Goal: Task Accomplishment & Management: Use online tool/utility

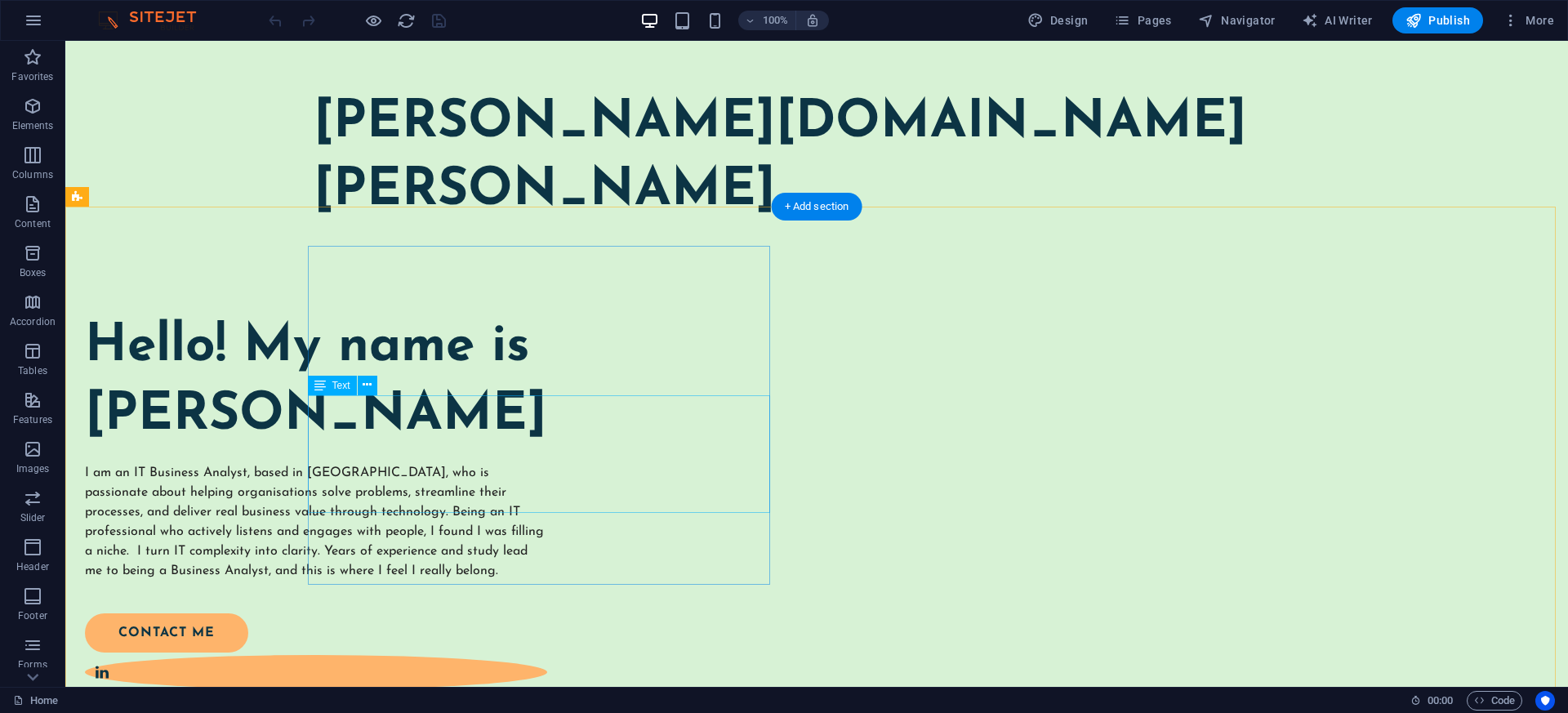
click at [548, 468] on div "I am an IT Business Analyst, based in Darwin, who is passionate about helping o…" at bounding box center [316, 522] width 462 height 117
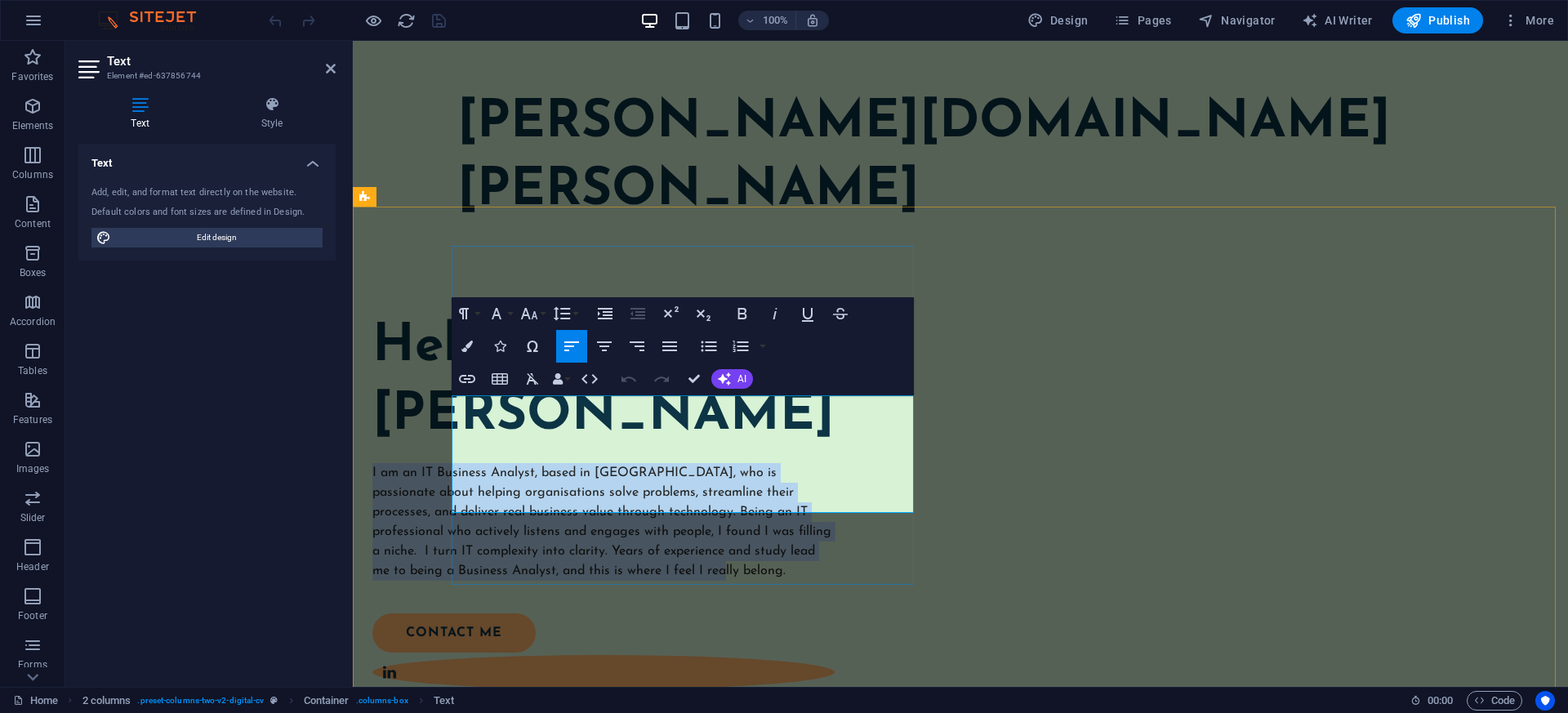
click at [643, 468] on span "I am an IT Business Analyst, based in Darwin, who is passionate about helping o…" at bounding box center [602, 522] width 459 height 111
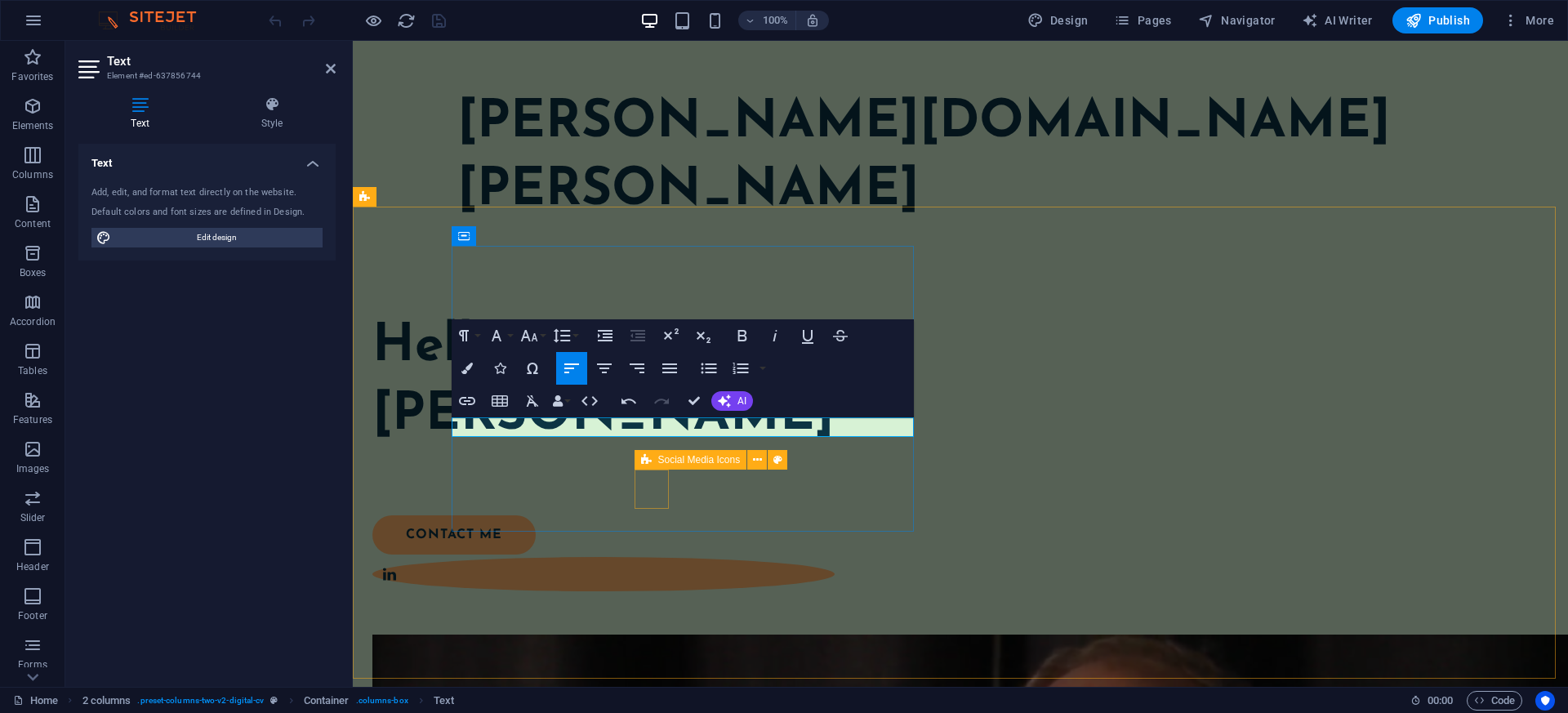
click at [610, 463] on p at bounding box center [604, 472] width 462 height 19
click at [611, 463] on p at bounding box center [604, 472] width 462 height 19
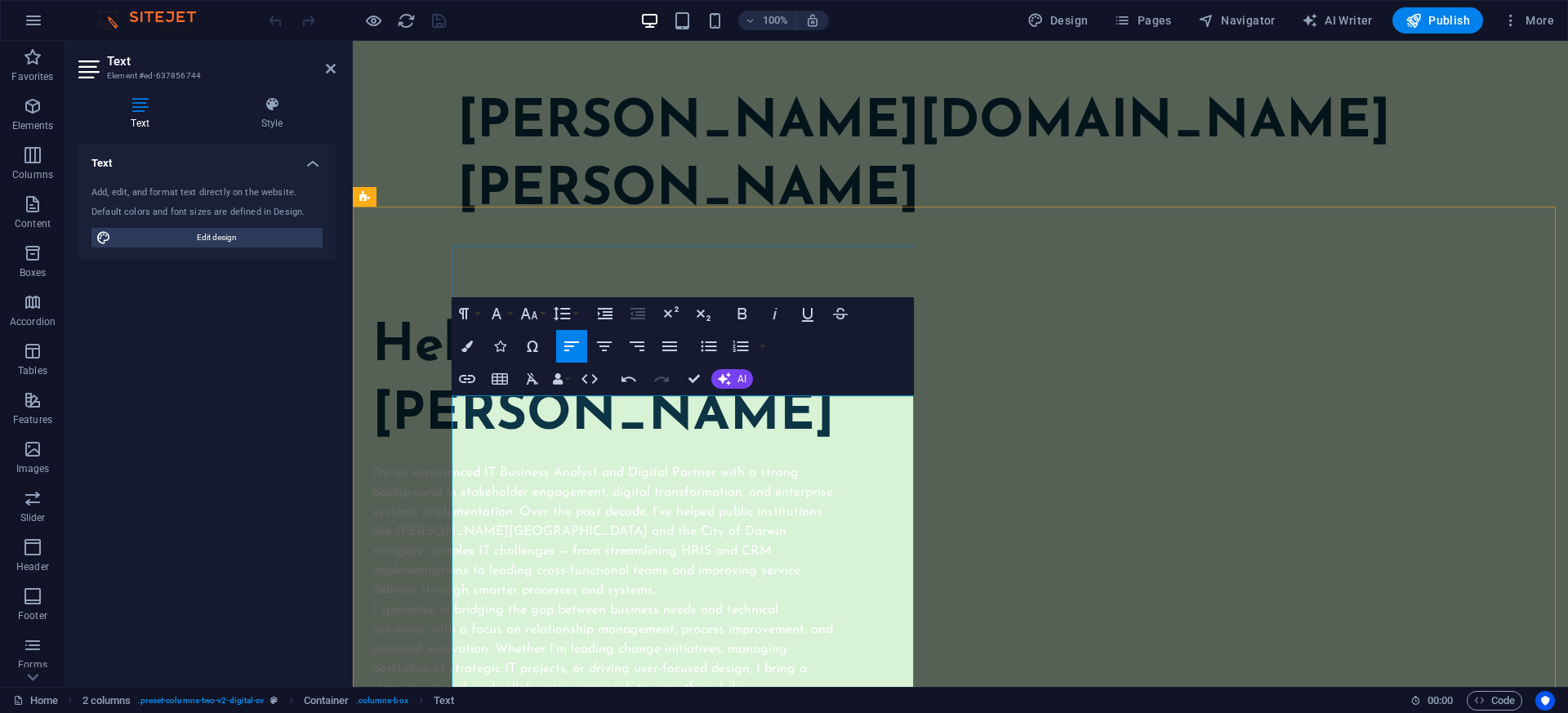
click at [835, 463] on p "I'm an experienced IT Business Analyst and Digital Partner with a strong backgr…" at bounding box center [604, 531] width 462 height 138
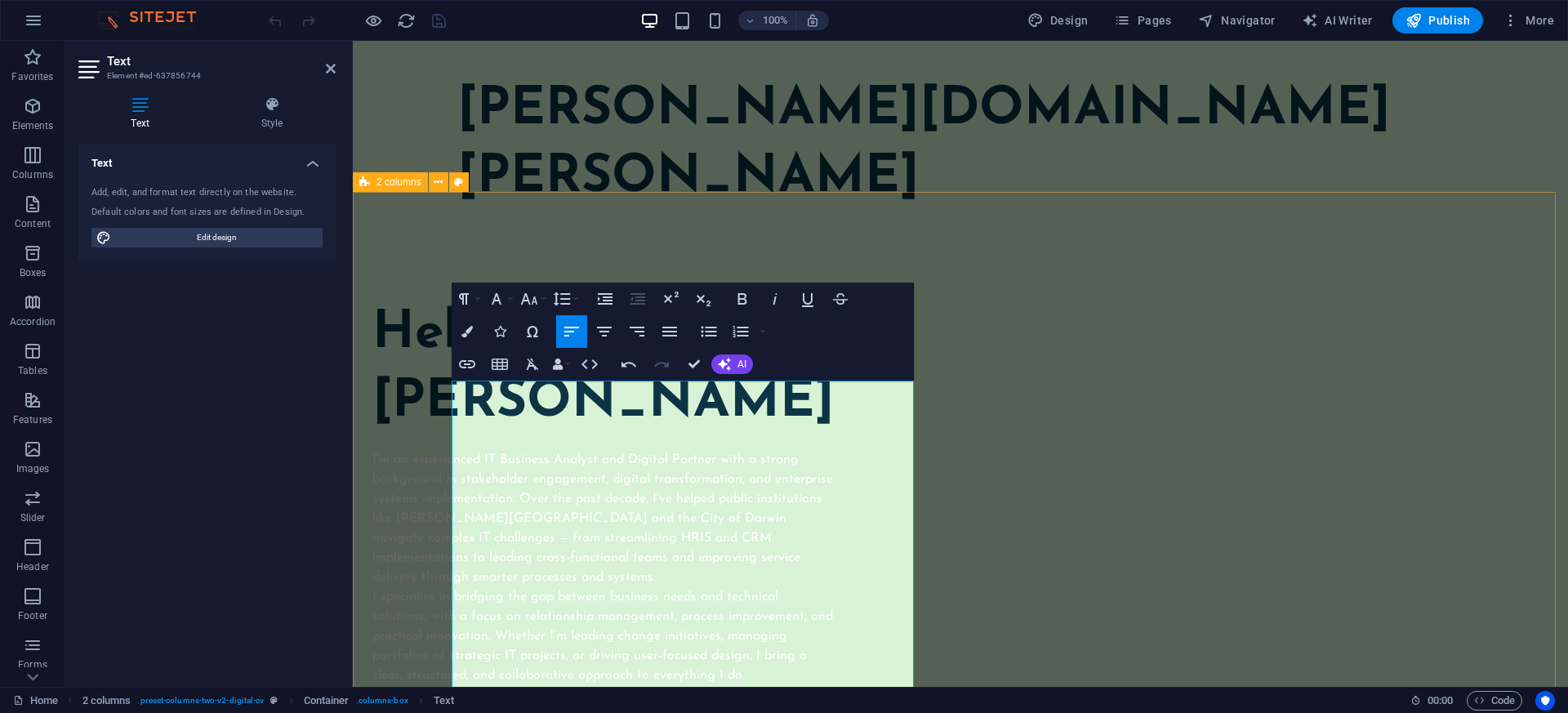
scroll to position [14, 0]
click at [874, 115] on div "[PERSON_NAME][DOMAIN_NAME][PERSON_NAME]" at bounding box center [960, 142] width 1006 height 136
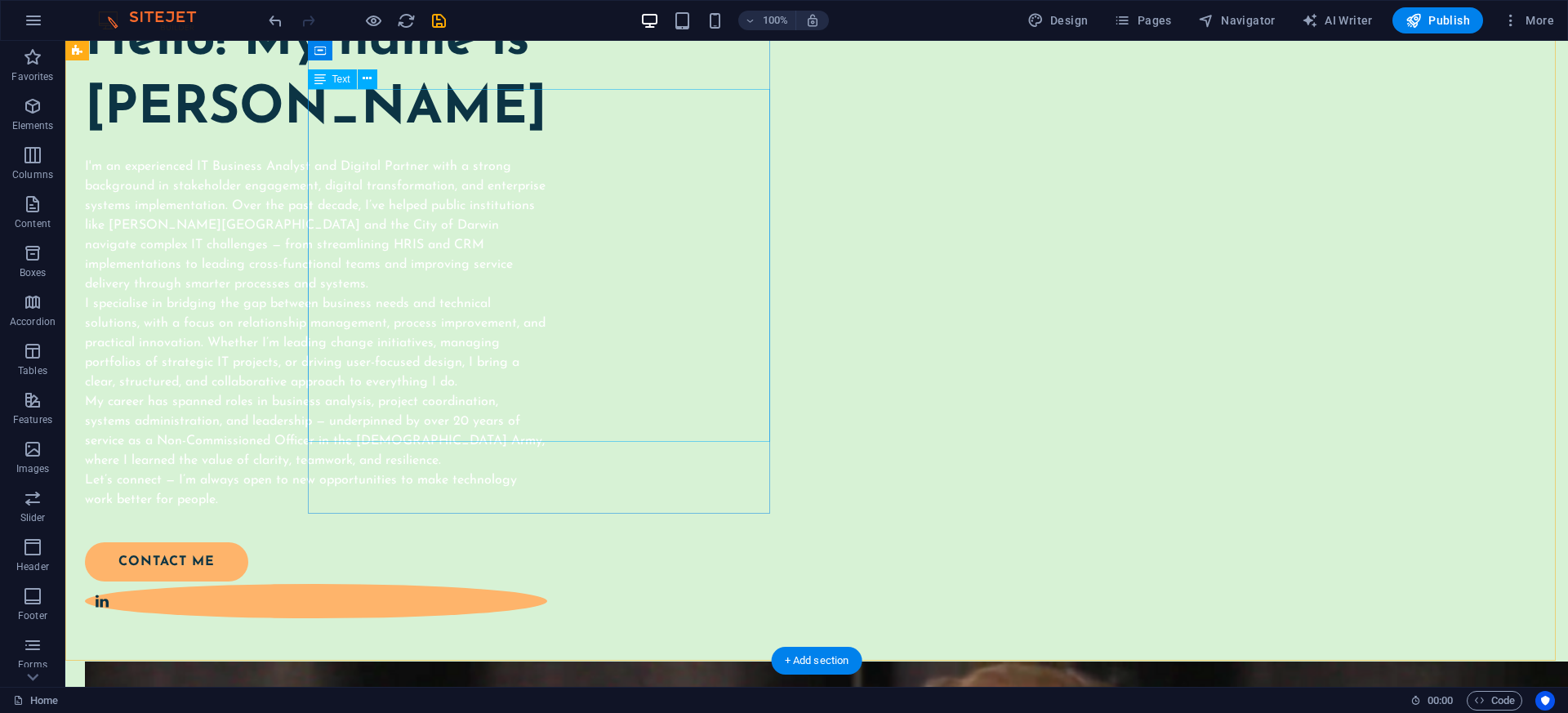
scroll to position [305, 0]
click at [548, 326] on div "I'm an experienced IT Business Analyst and Digital Partner with a strong backgr…" at bounding box center [316, 334] width 462 height 353
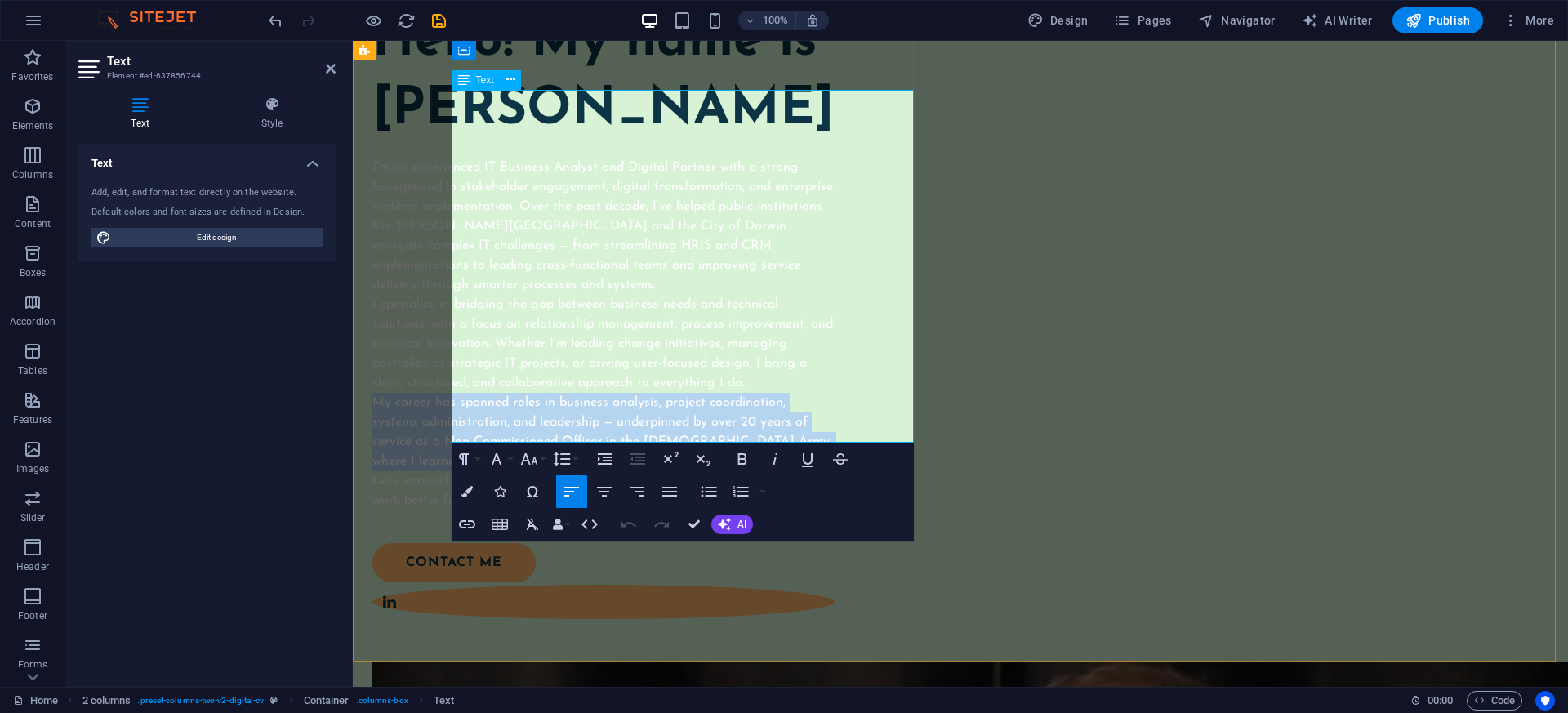
click at [610, 393] on p "My career has spanned roles in business analysis, project coordination, systems…" at bounding box center [604, 431] width 462 height 78
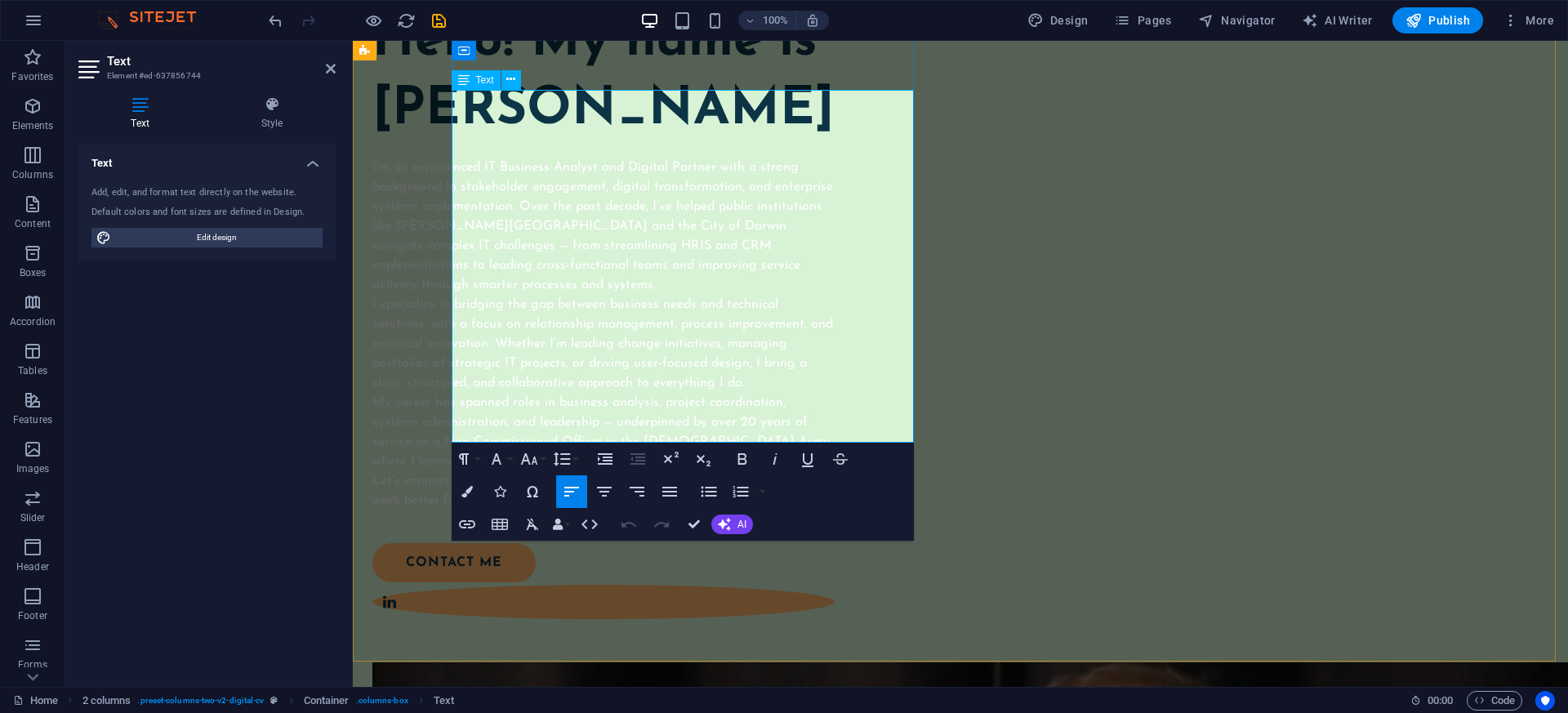
click at [655, 294] on p "I specialise in bridging the gap between business needs and technical solutions…" at bounding box center [604, 344] width 462 height 98
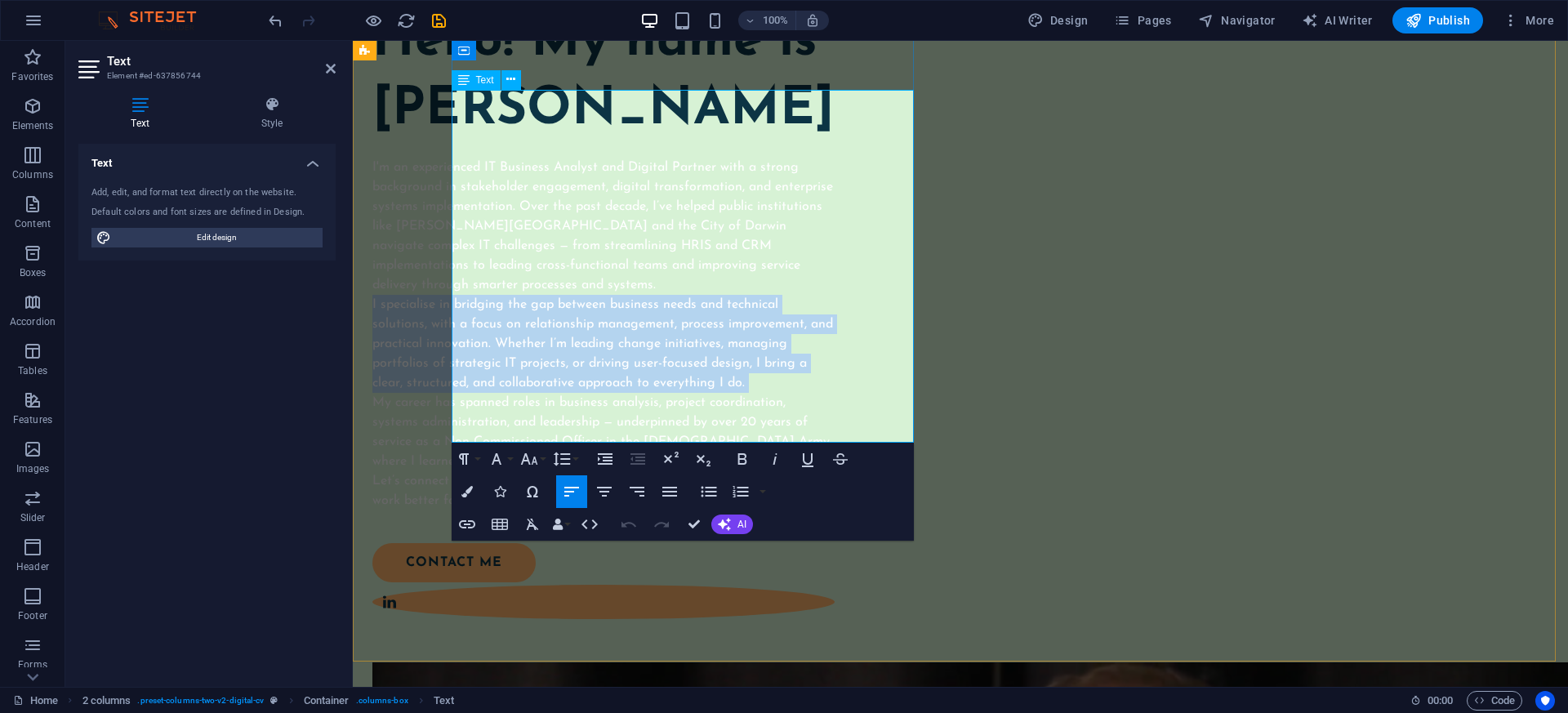
click at [655, 294] on p "I specialise in bridging the gap between business needs and technical solutions…" at bounding box center [604, 344] width 462 height 98
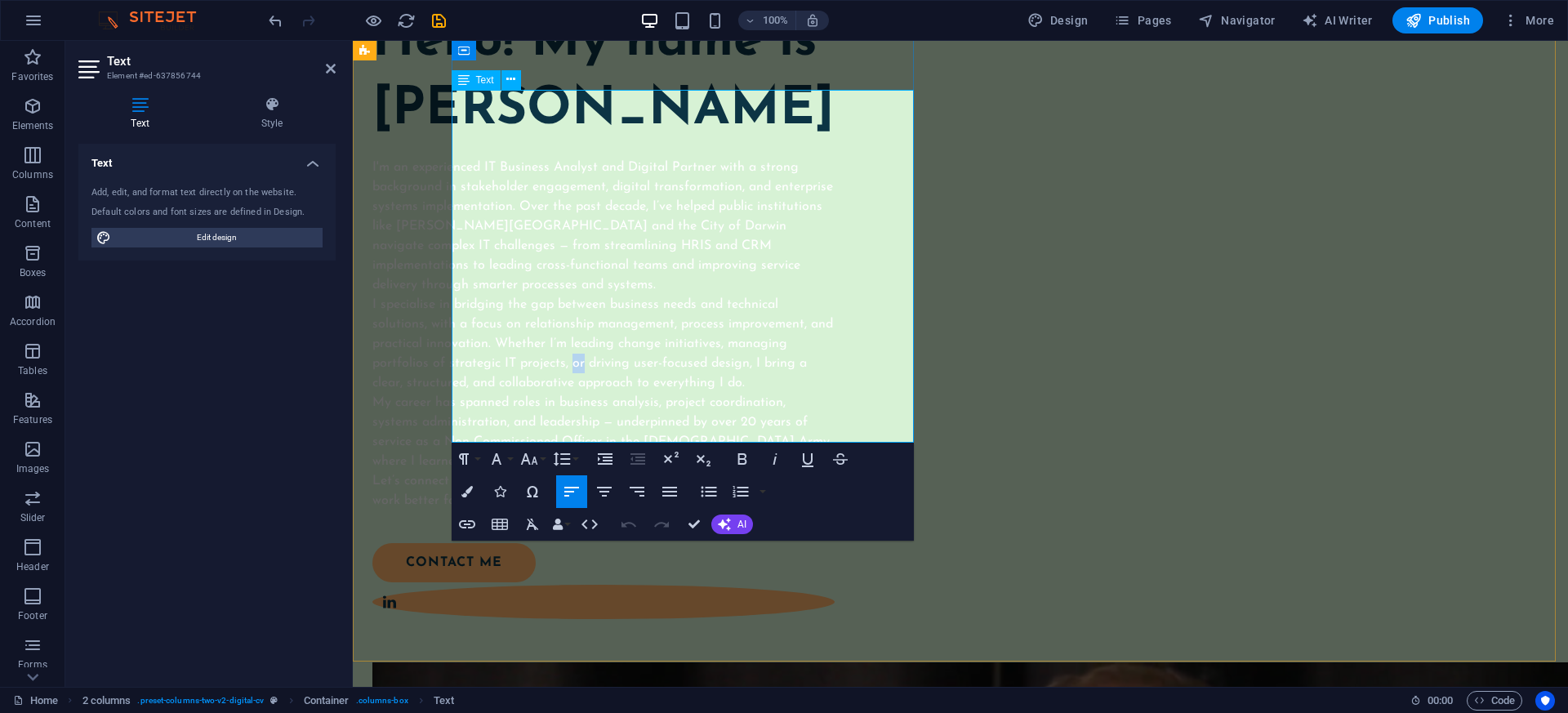
click at [655, 294] on p "I specialise in bridging the gap between business needs and technical solutions…" at bounding box center [604, 344] width 462 height 98
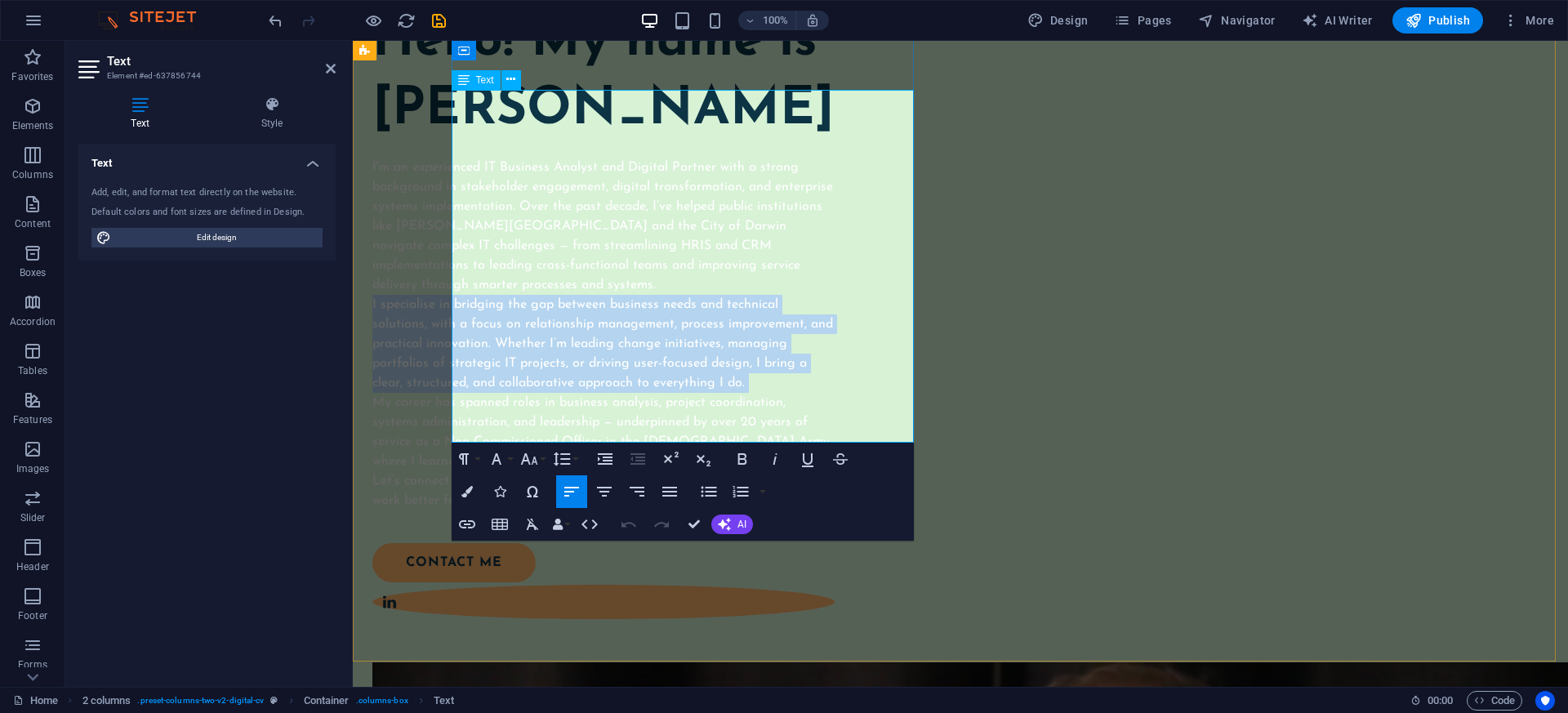
click at [655, 294] on p "I specialise in bridging the gap between business needs and technical solutions…" at bounding box center [604, 344] width 462 height 98
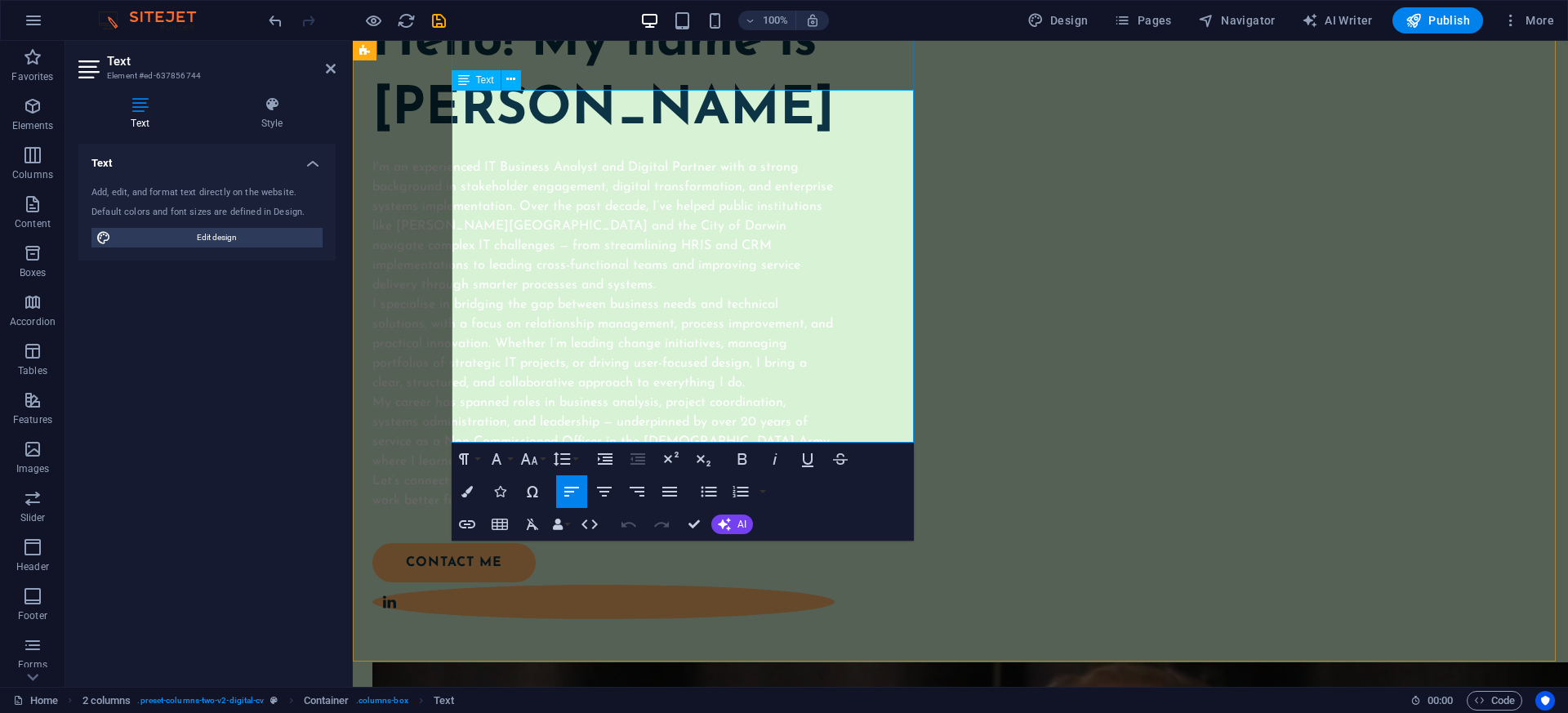
drag, startPoint x: 456, startPoint y: 100, endPoint x: 753, endPoint y: 263, distance: 338.8
click at [753, 263] on div "I'm an experienced IT Business Analyst and Digital Partner with a strong backgr…" at bounding box center [604, 334] width 462 height 353
click at [753, 294] on p "I specialise in bridging the gap between business needs and technical solutions…" at bounding box center [604, 344] width 462 height 98
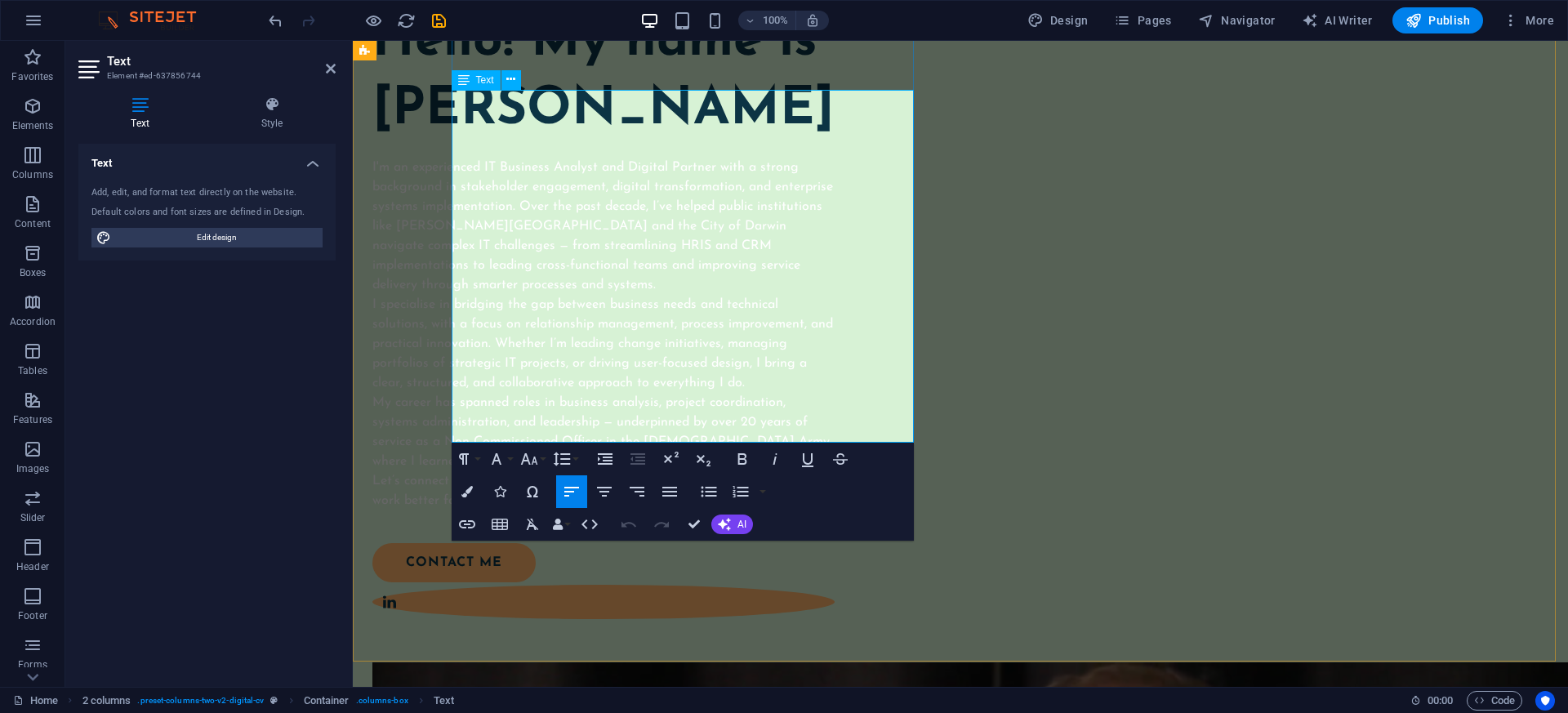
drag, startPoint x: 753, startPoint y: 256, endPoint x: 750, endPoint y: 247, distance: 9.5
click at [750, 294] on p "I specialise in bridging the gap between business needs and technical solutions…" at bounding box center [604, 344] width 462 height 98
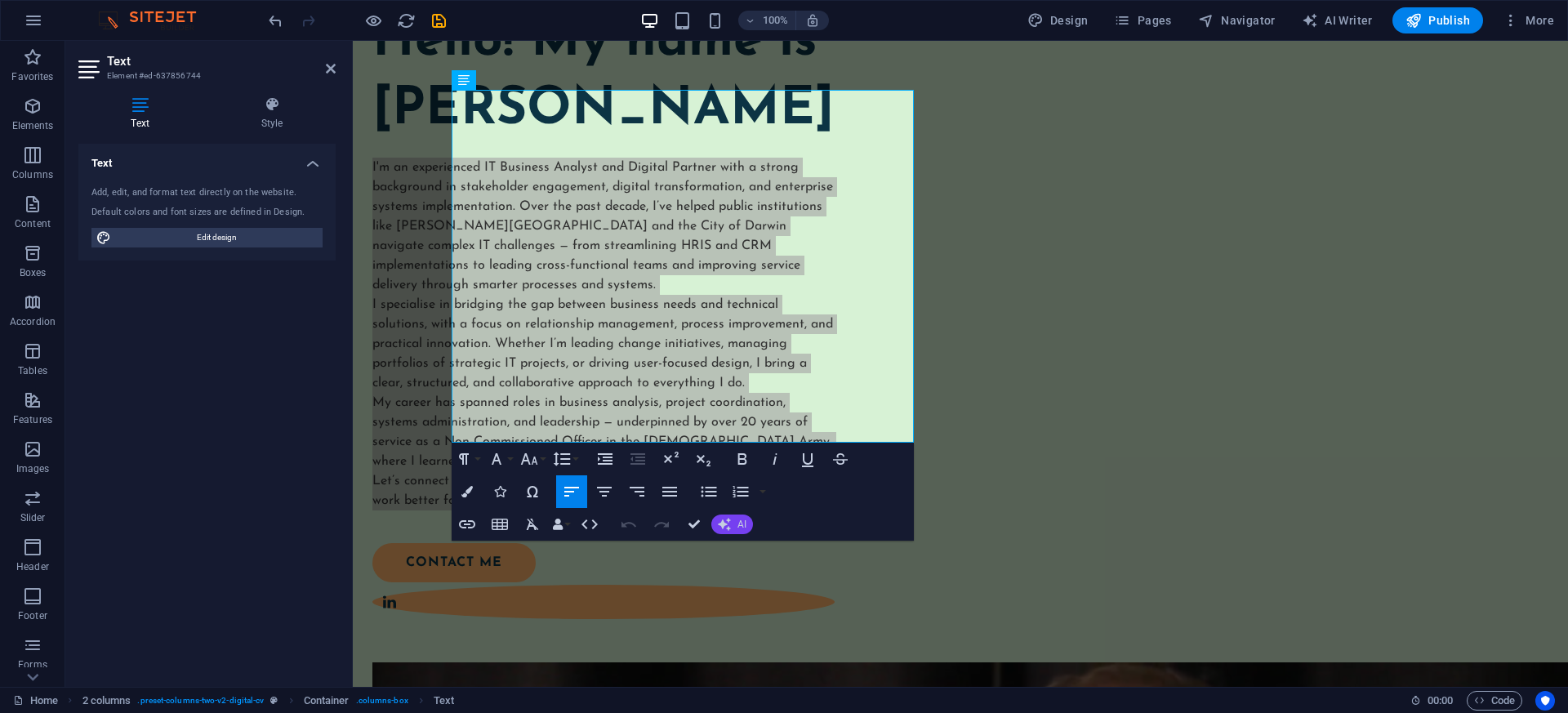
click at [732, 522] on button "AI" at bounding box center [732, 524] width 41 height 19
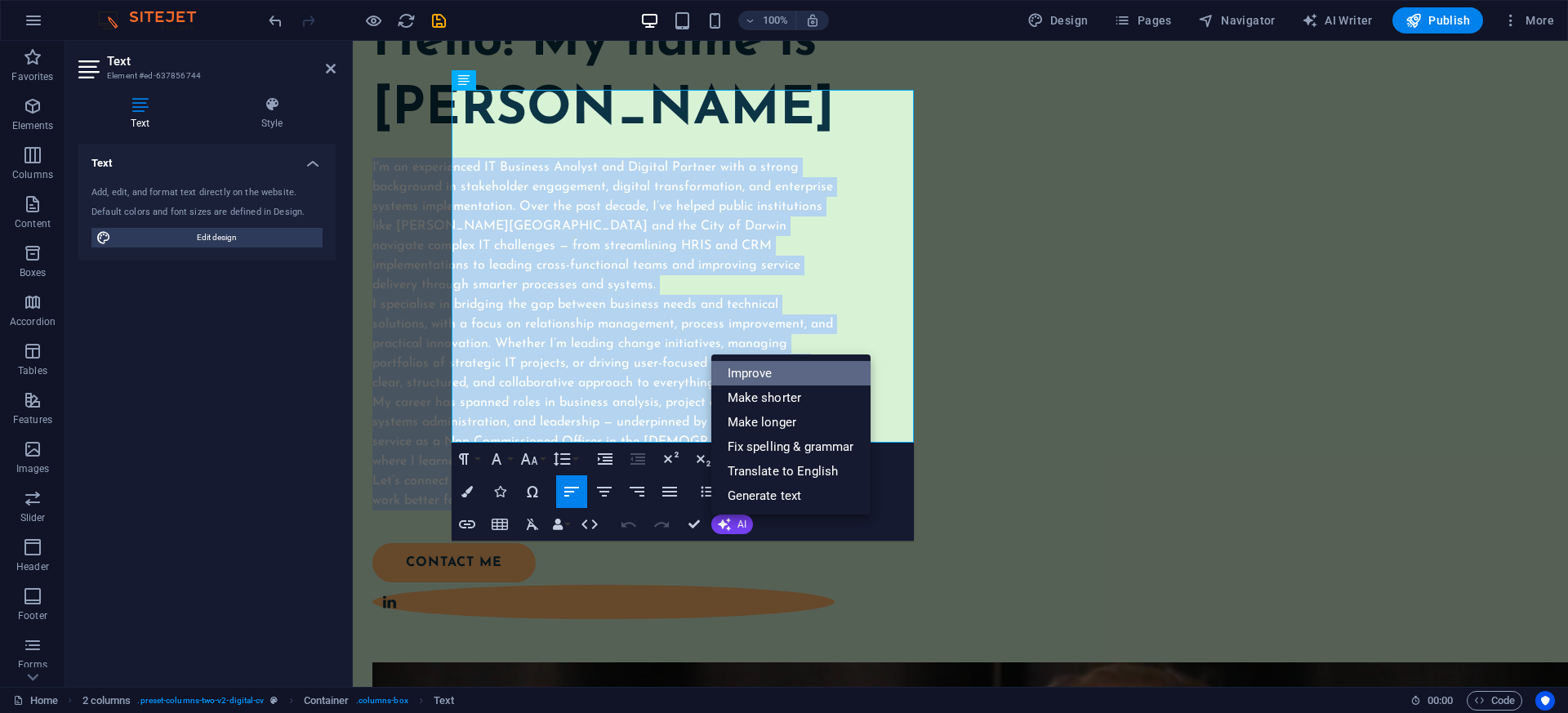
click at [799, 370] on link "Improve" at bounding box center [790, 372] width 159 height 24
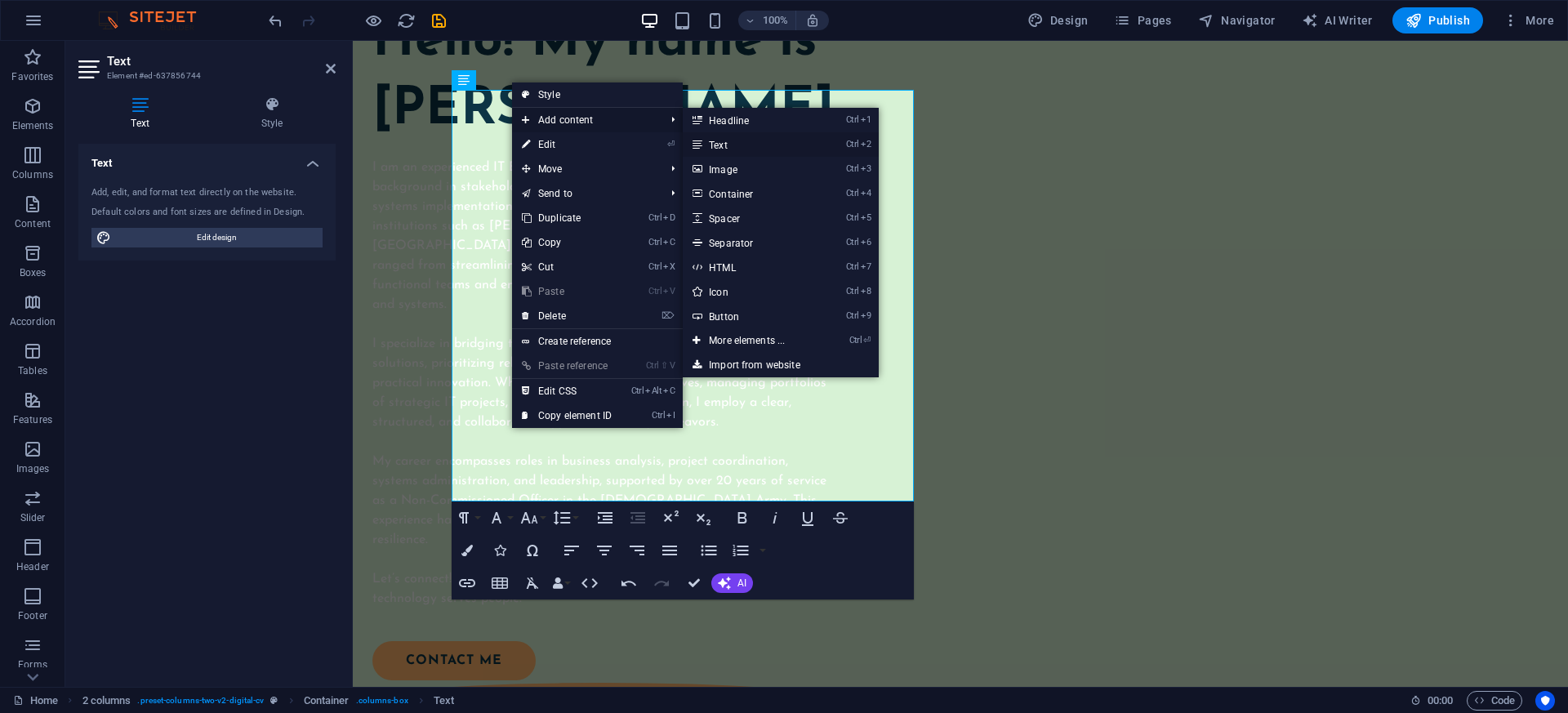
click at [738, 149] on link "Ctrl 2 Text" at bounding box center [750, 143] width 135 height 24
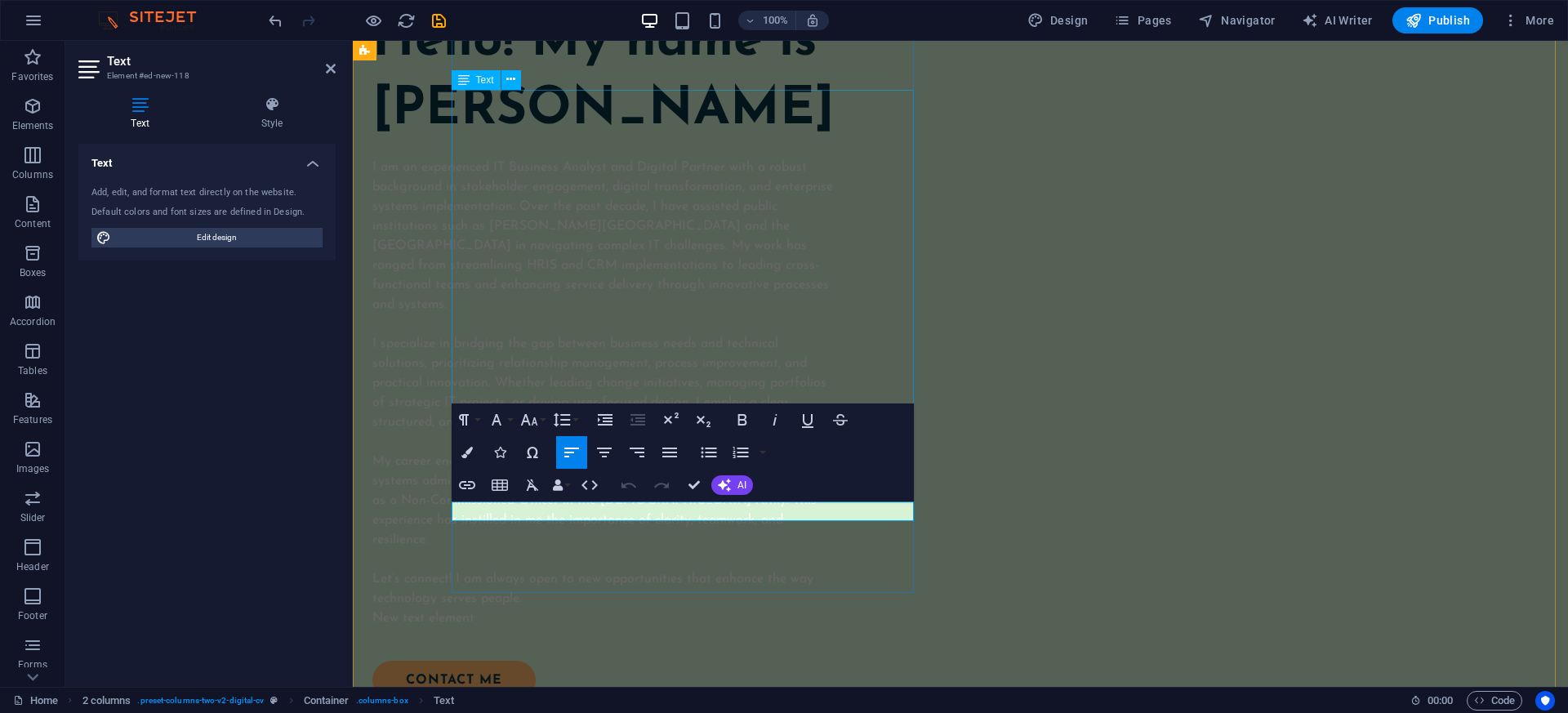
click at [835, 303] on div "I am an experienced IT Business Analyst and Digital Partner with a robust backg…" at bounding box center [604, 383] width 462 height 450
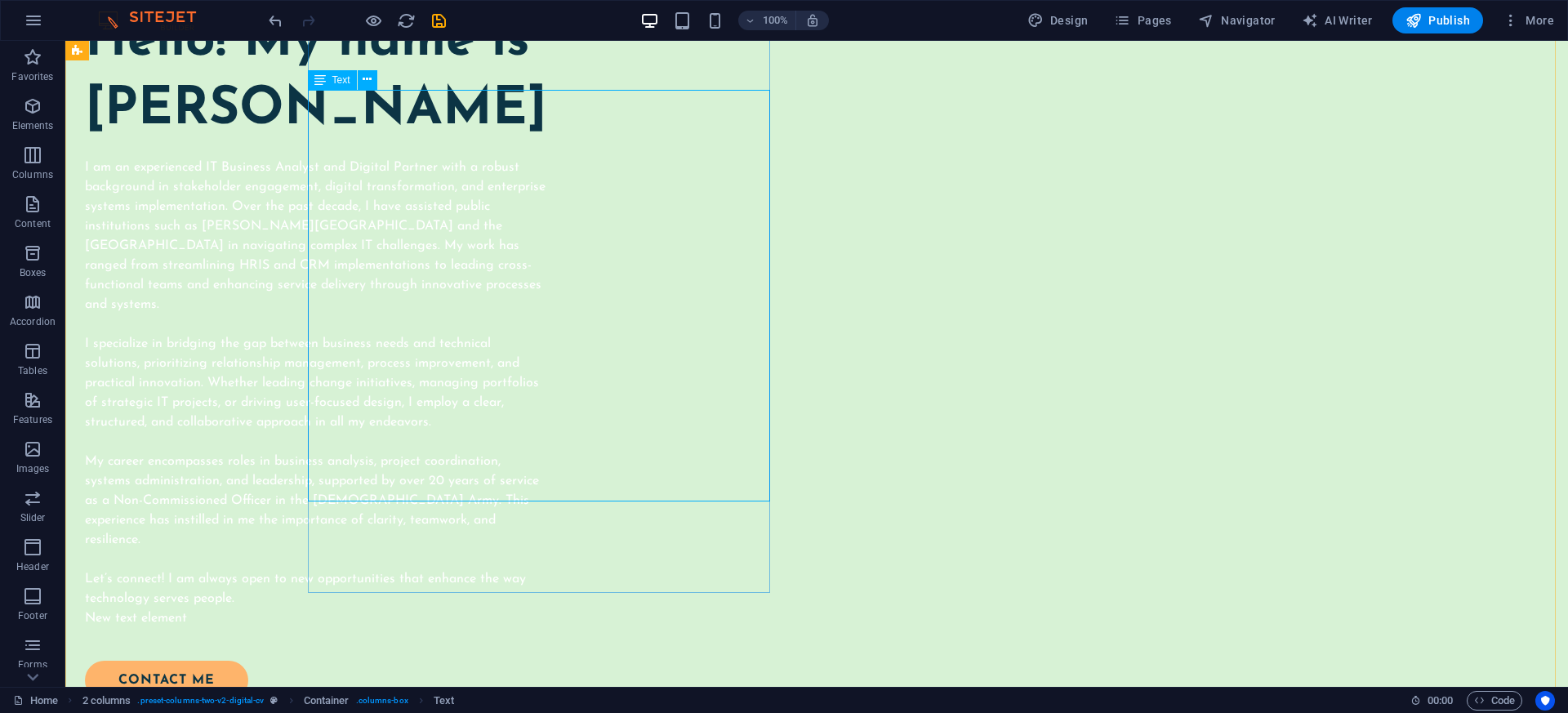
click at [535, 348] on div "I am an experienced IT Business Analyst and Digital Partner with a robust backg…" at bounding box center [316, 383] width 462 height 450
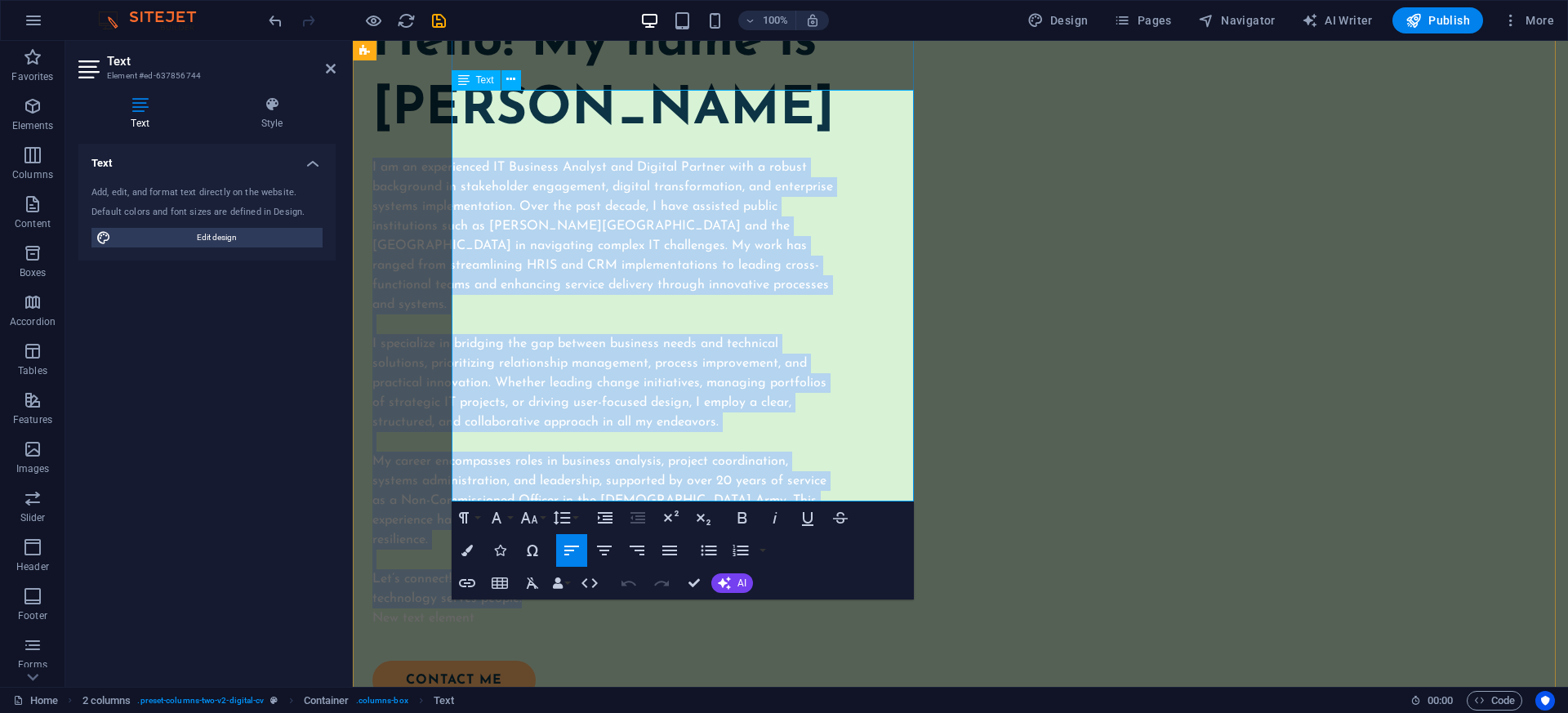
click at [734, 278] on p "I am an experienced IT Business Analyst and Digital Partner with a robust backg…" at bounding box center [604, 383] width 462 height 450
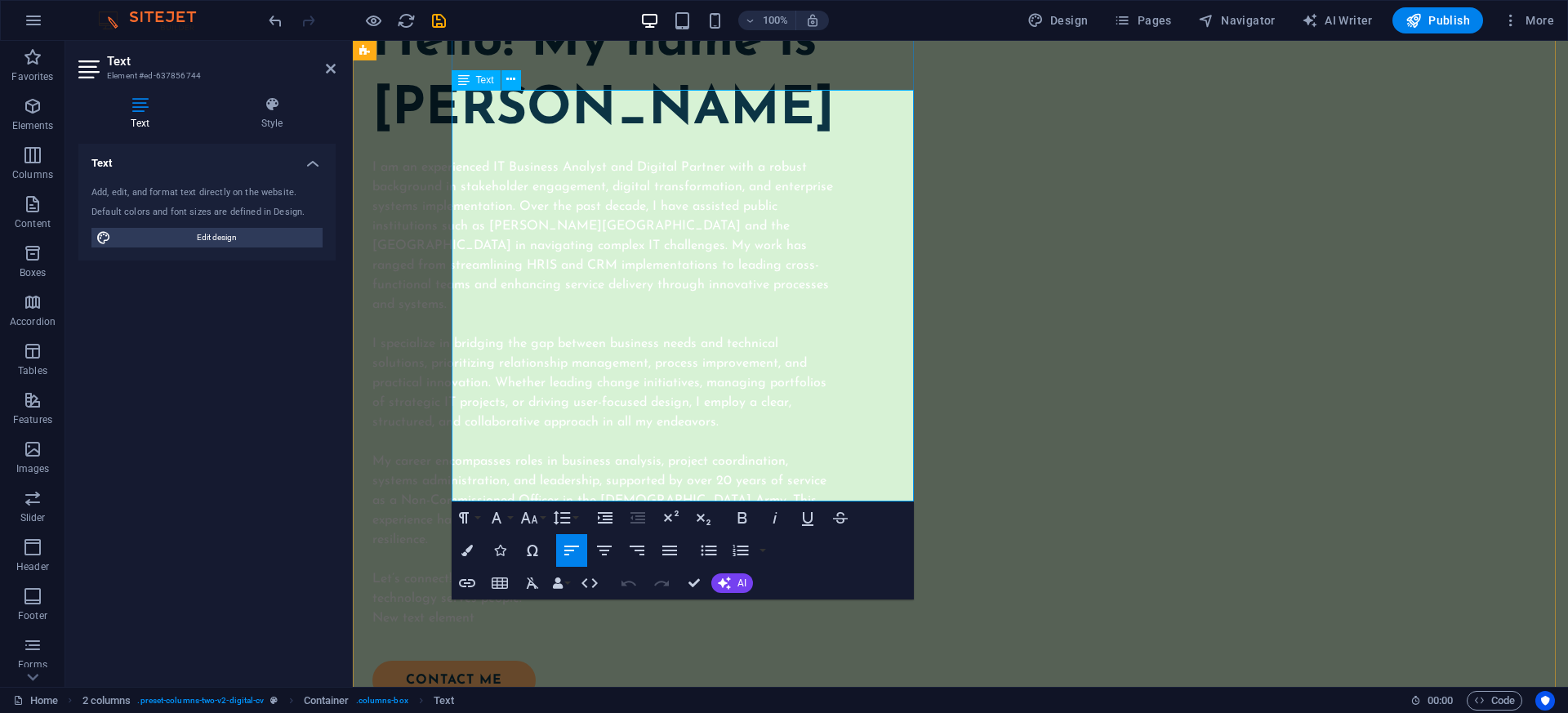
click at [722, 299] on p "I am an experienced IT Business Analyst and Digital Partner with a robust backg…" at bounding box center [604, 383] width 462 height 450
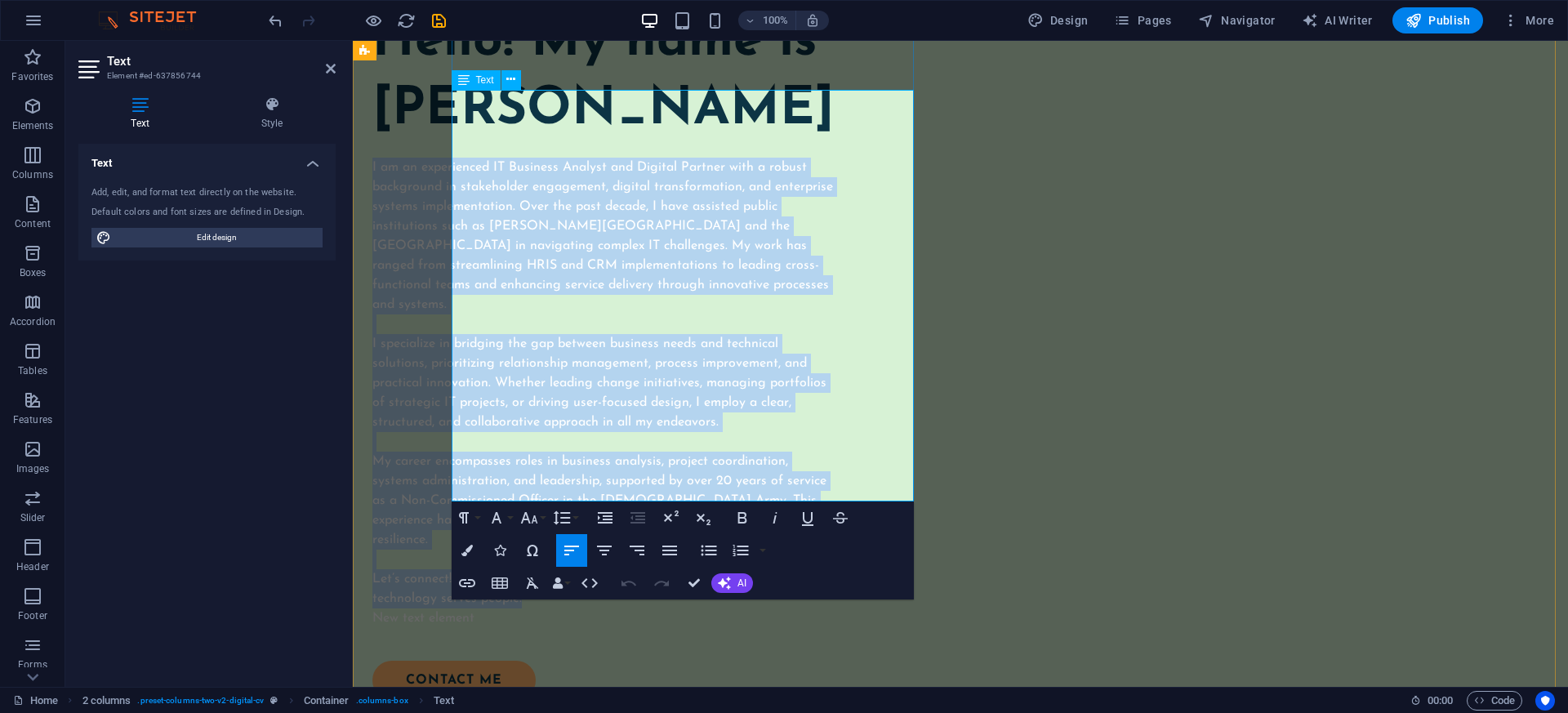
click at [601, 166] on p "I am an experienced IT Business Analyst and Digital Partner with a robust backg…" at bounding box center [604, 383] width 462 height 450
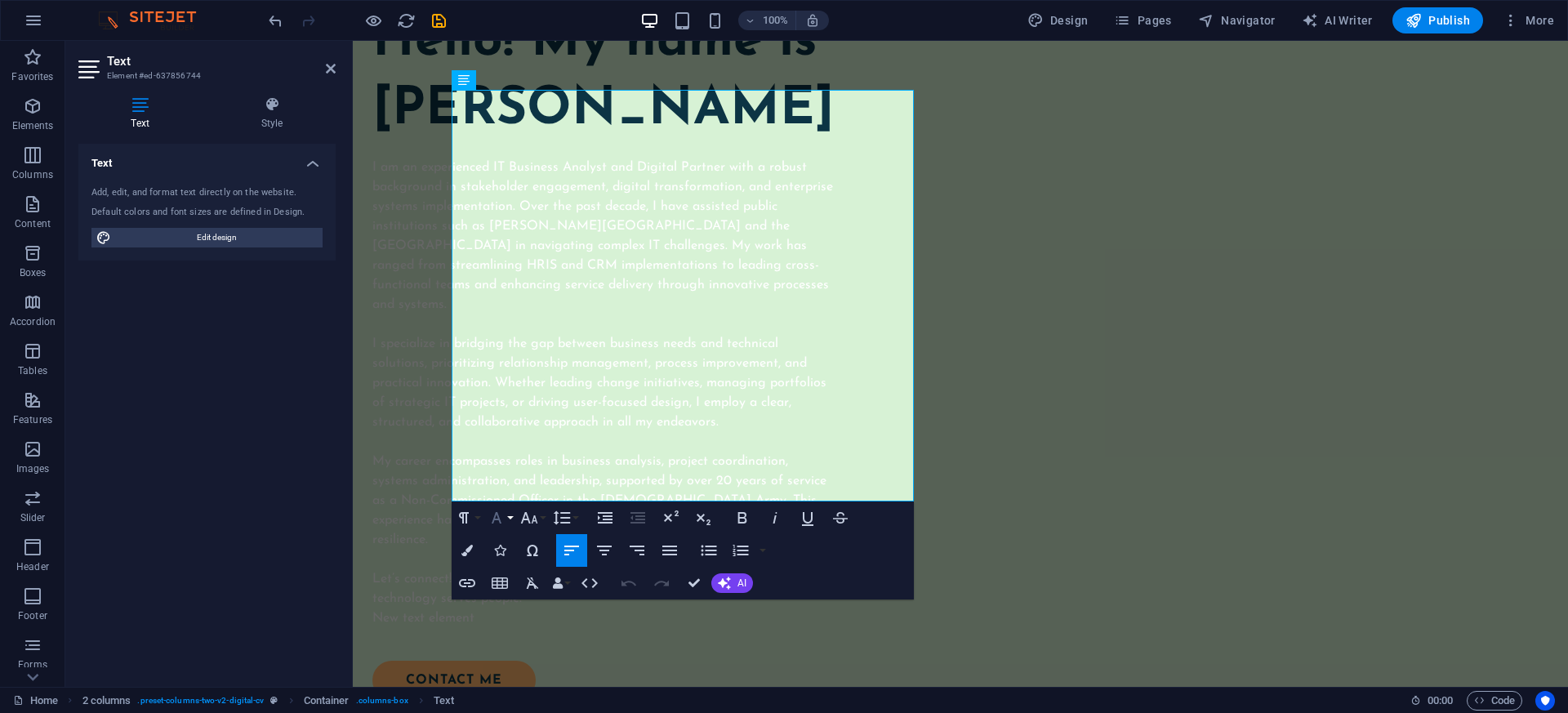
click at [506, 519] on button "Font Family" at bounding box center [500, 518] width 31 height 33
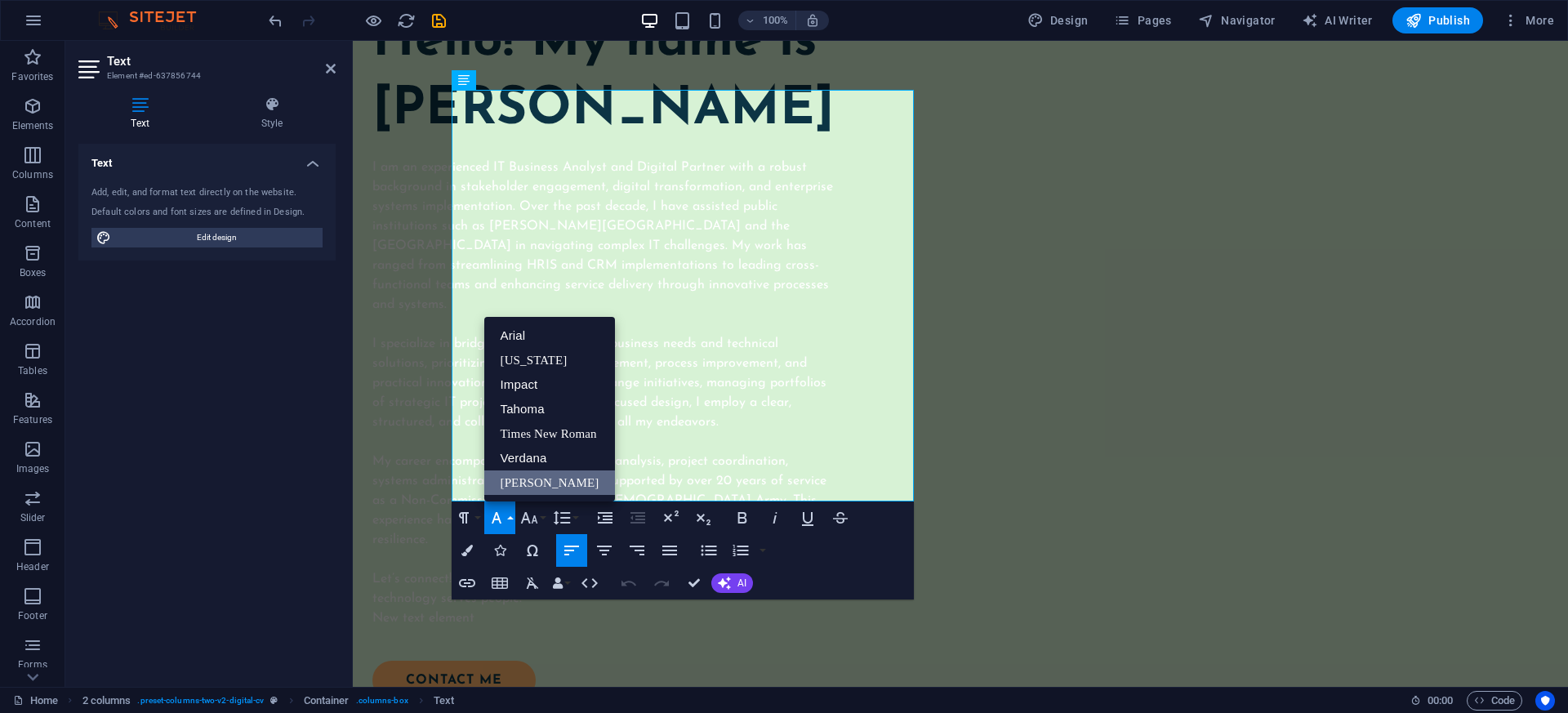
scroll to position [0, 0]
click at [575, 413] on link "Tahoma" at bounding box center [550, 408] width 132 height 24
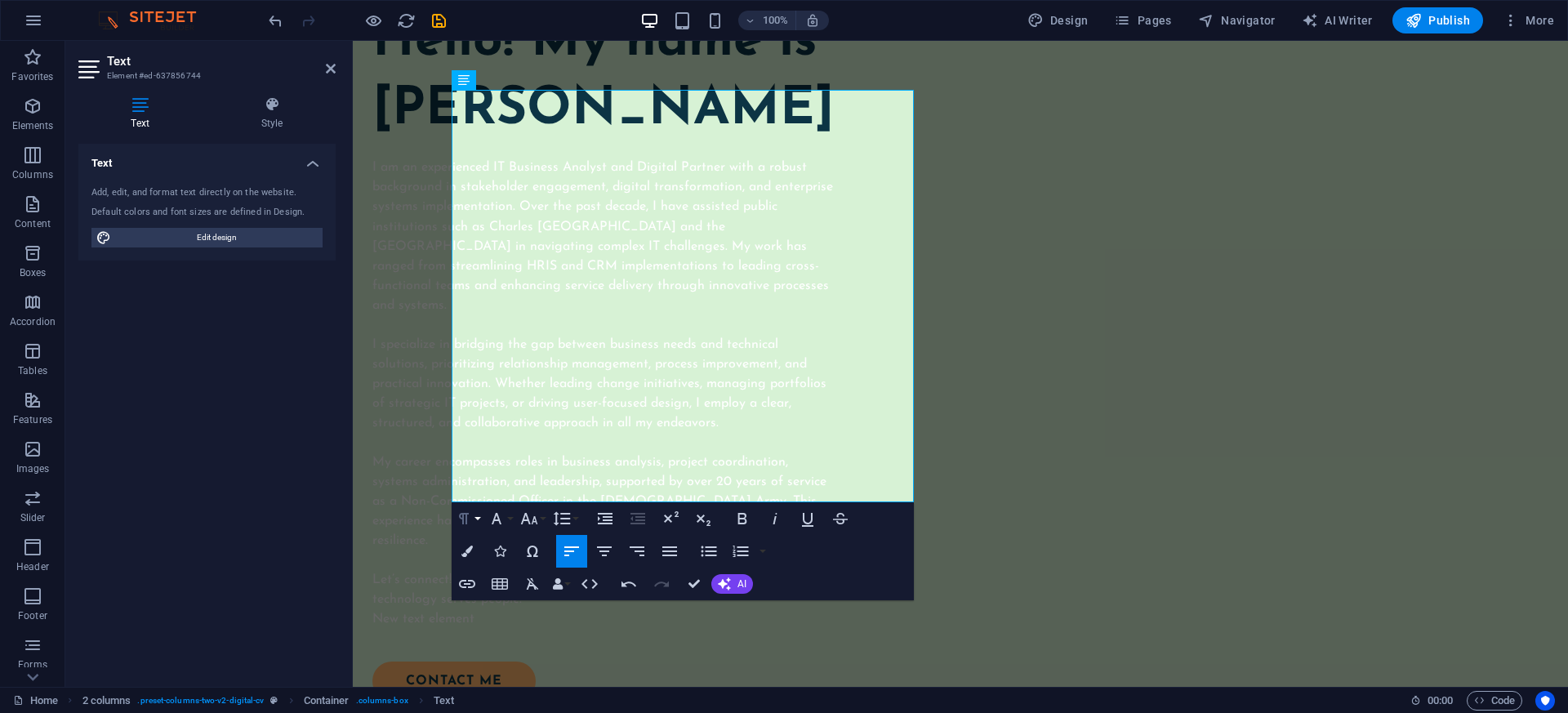
click at [477, 522] on button "Paragraph Format" at bounding box center [467, 519] width 31 height 33
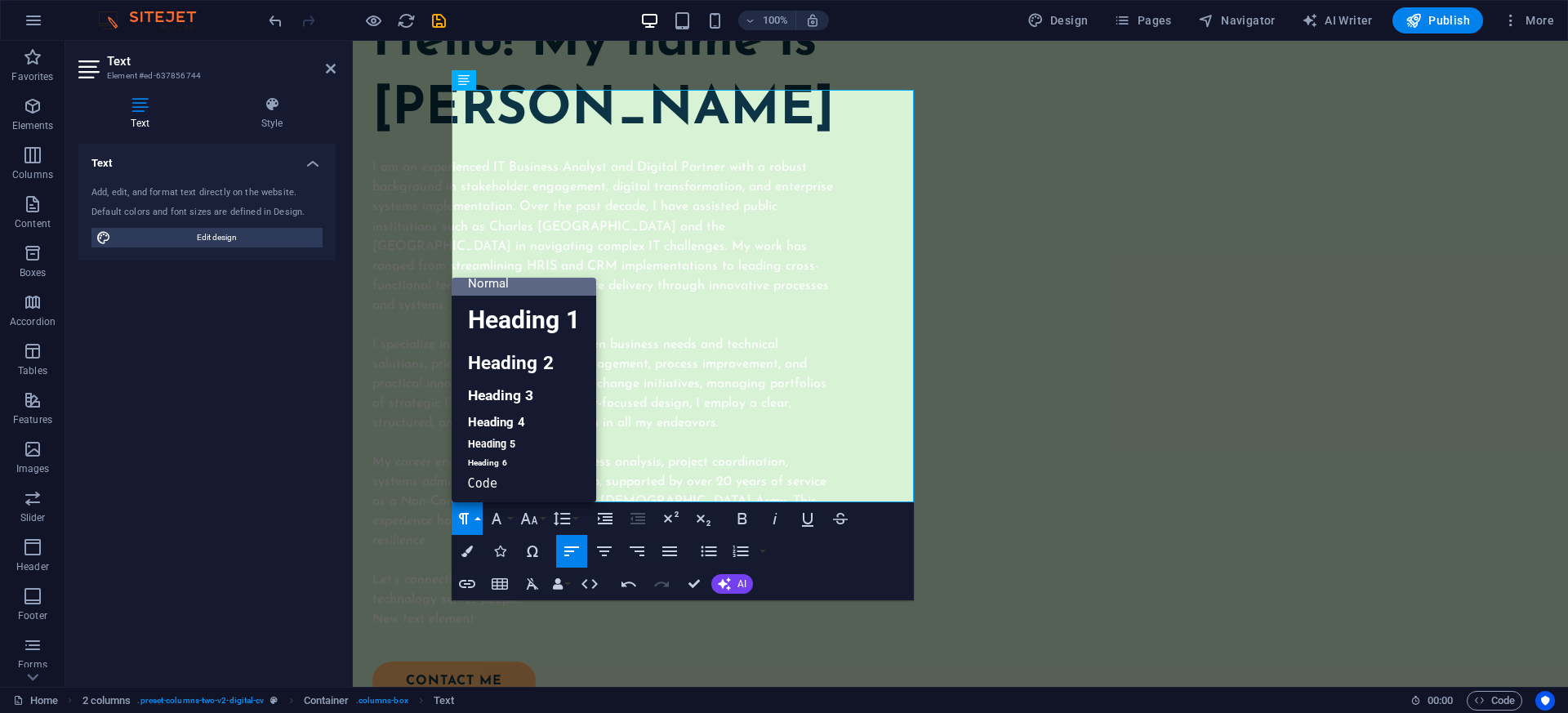
scroll to position [13, 0]
click at [748, 414] on p "I am an experienced IT Business Analyst and Digital Partner with a robust backg…" at bounding box center [604, 383] width 462 height 451
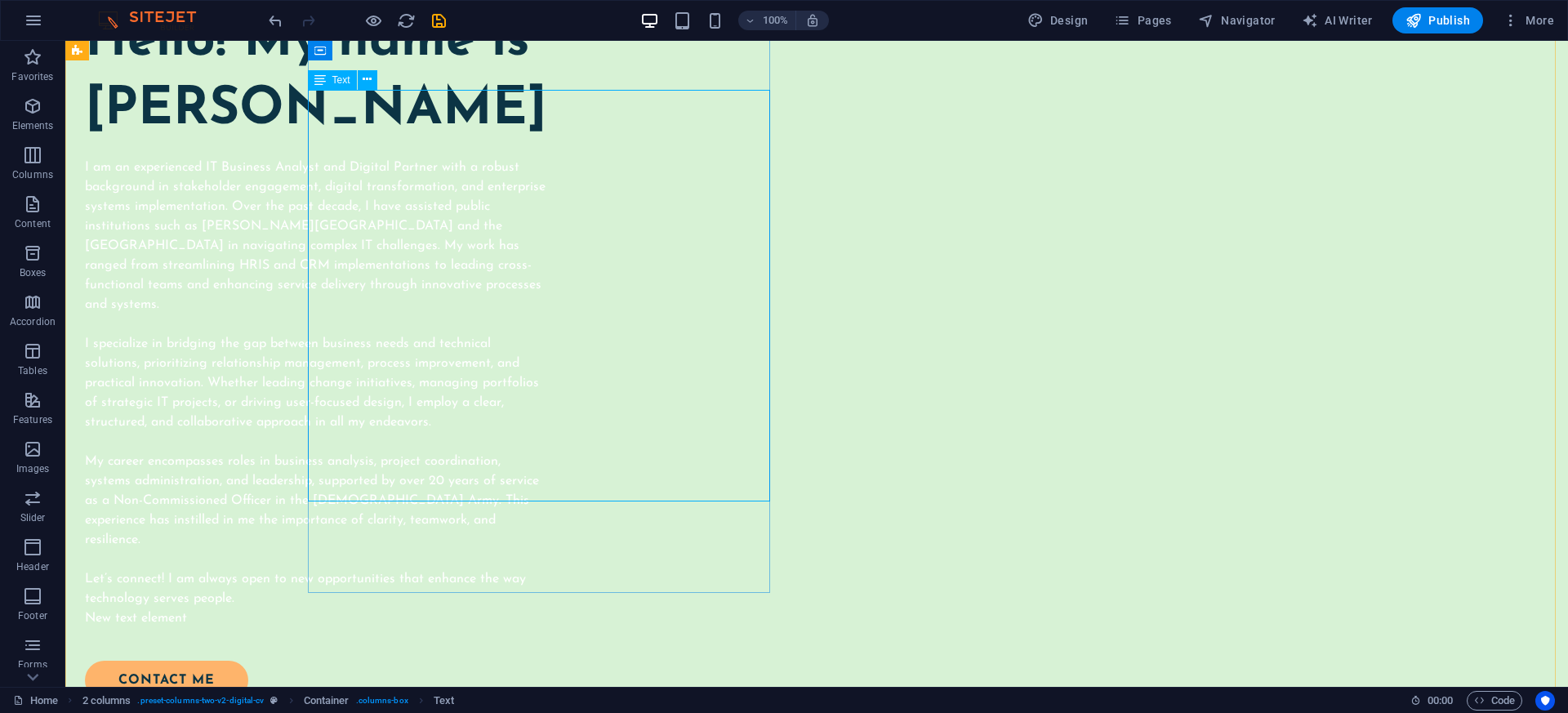
click at [511, 292] on div "I am an experienced IT Business Analyst and Digital Partner with a robust backg…" at bounding box center [316, 383] width 462 height 450
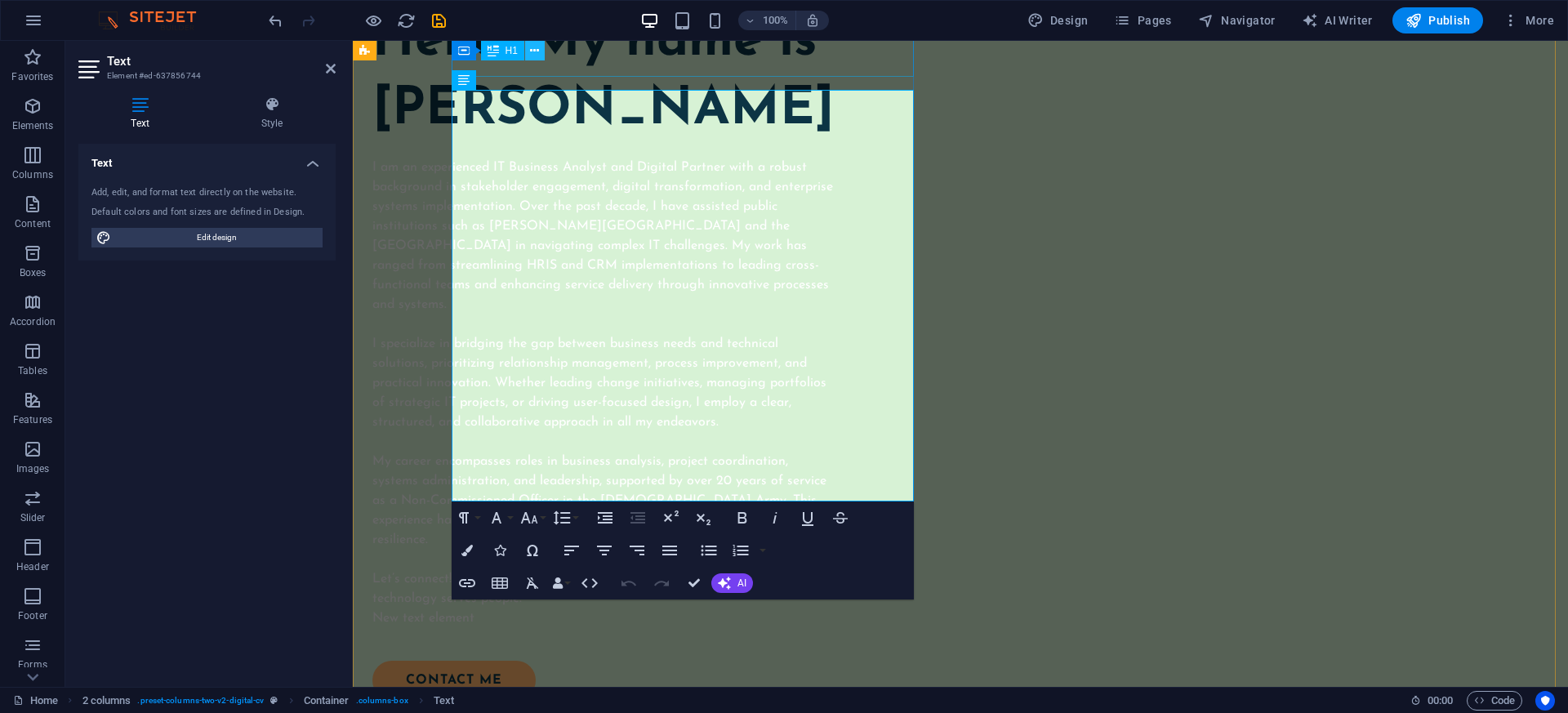
click at [537, 50] on icon at bounding box center [534, 51] width 9 height 17
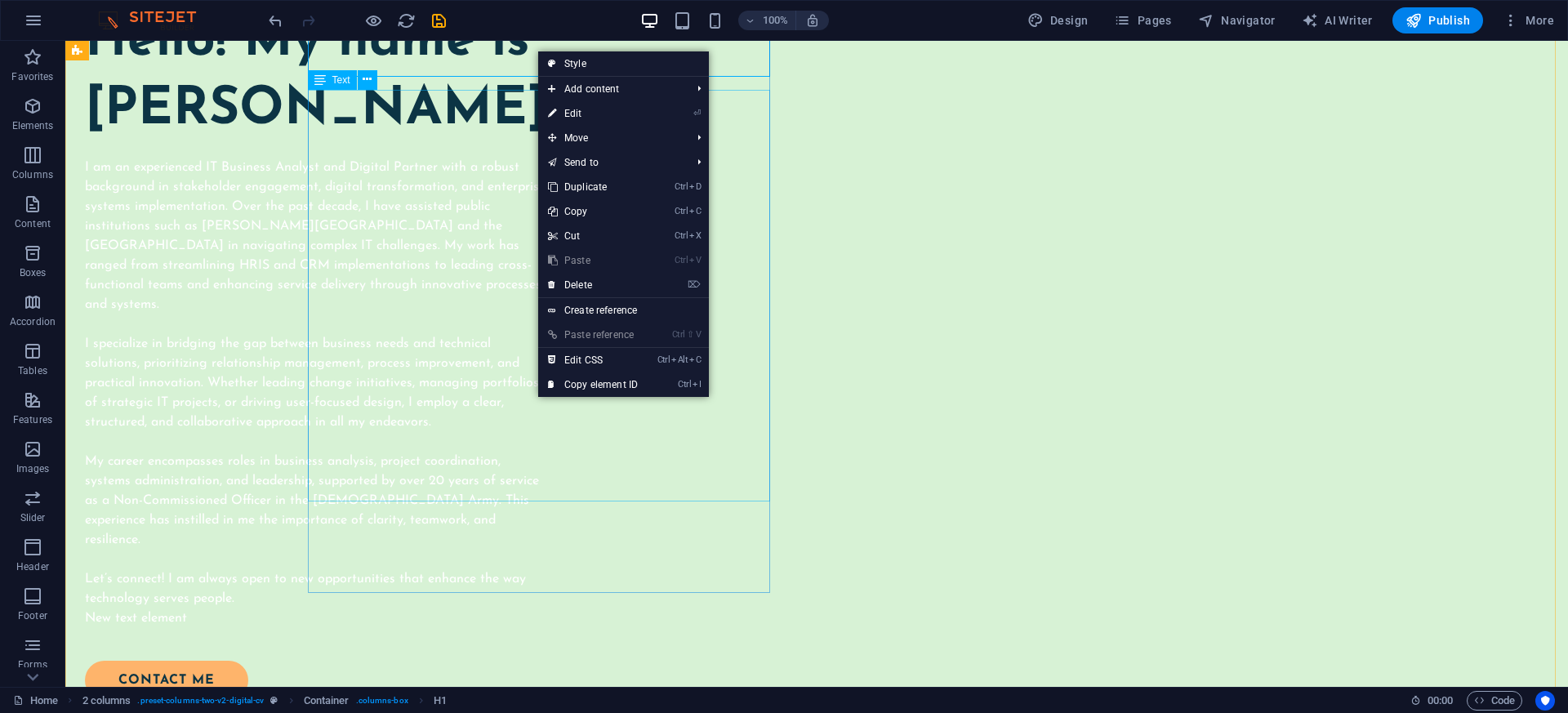
click at [518, 280] on div "I am an experienced IT Business Analyst and Digital Partner with a robust backg…" at bounding box center [316, 383] width 462 height 450
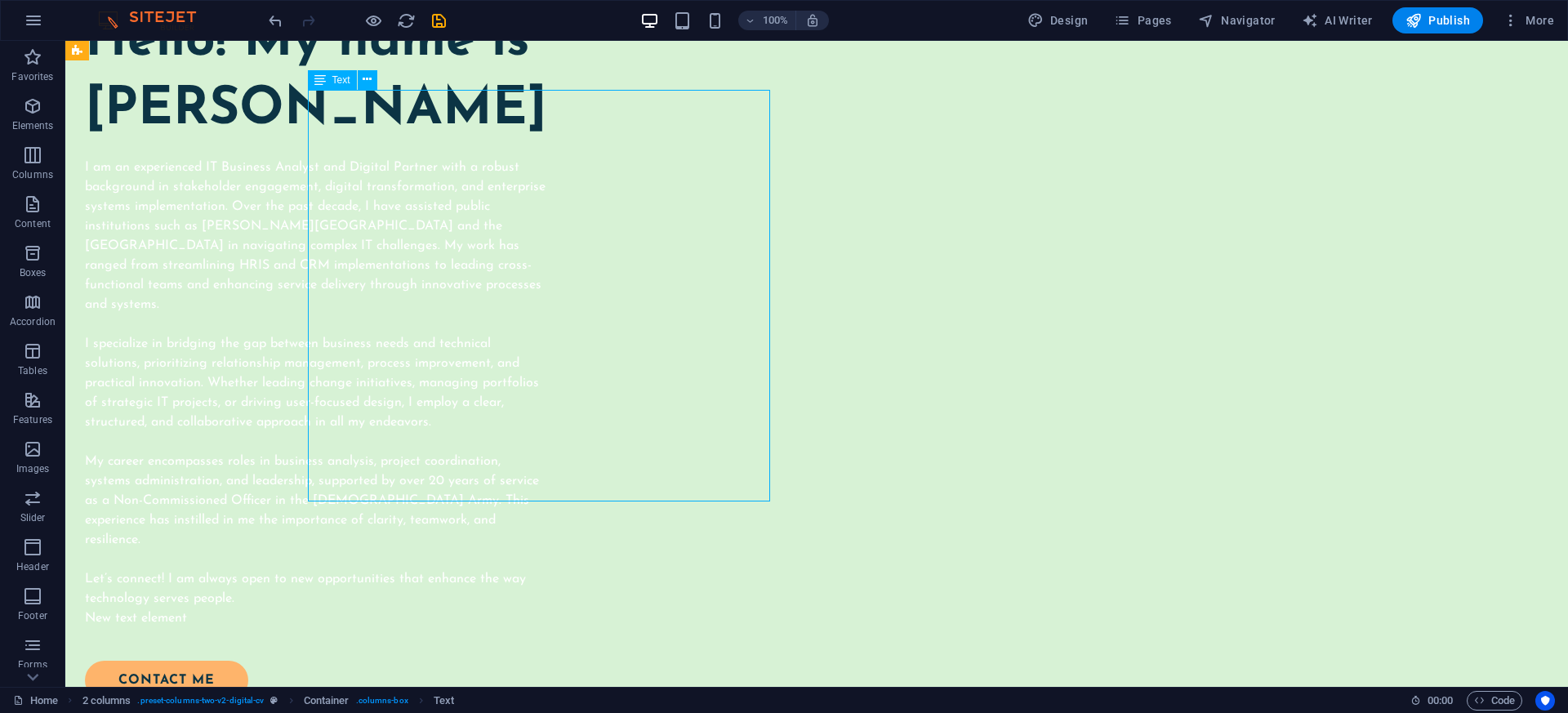
click at [518, 280] on div "I am an experienced IT Business Analyst and Digital Partner with a robust backg…" at bounding box center [316, 383] width 462 height 450
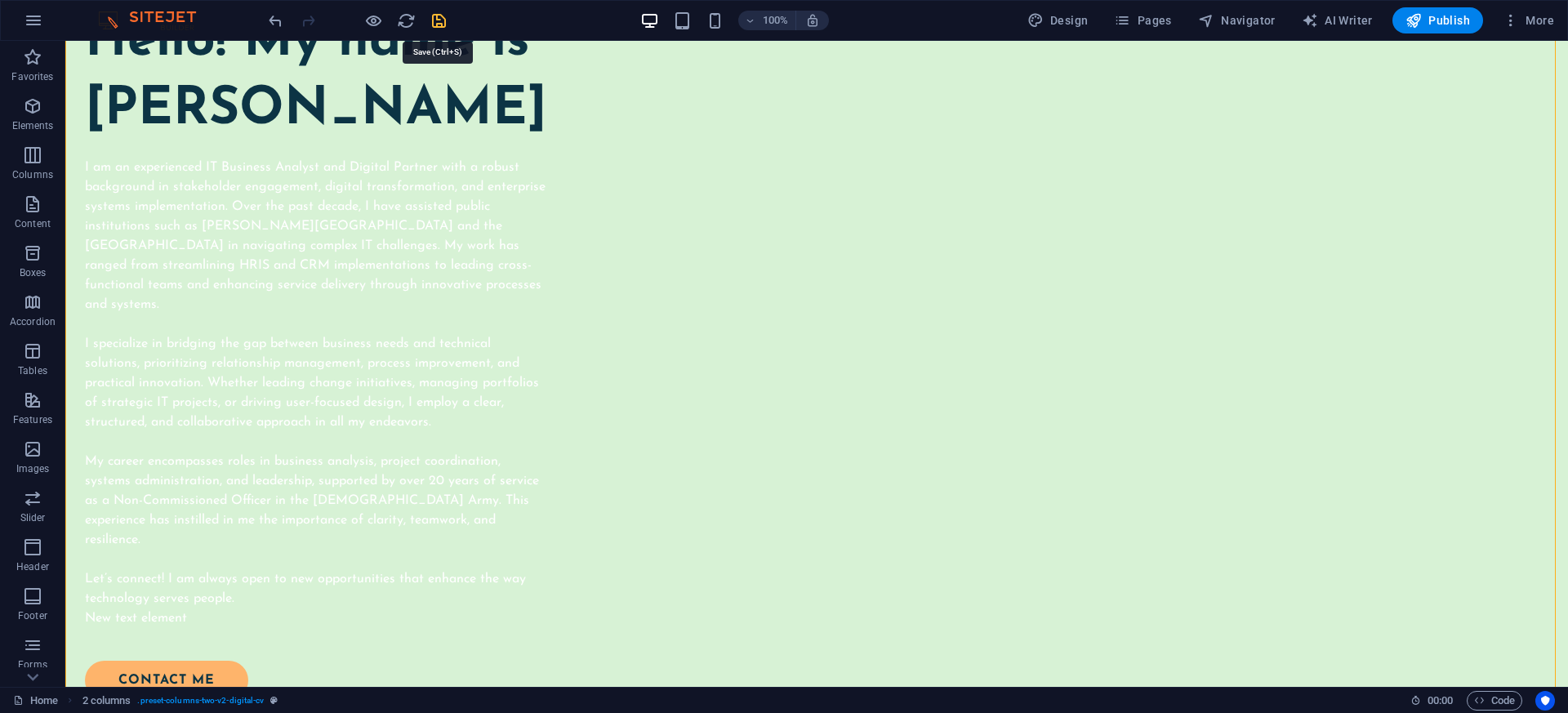
click at [441, 24] on icon "save" at bounding box center [439, 21] width 19 height 19
checkbox input "false"
click at [402, 24] on icon "reload" at bounding box center [406, 21] width 19 height 19
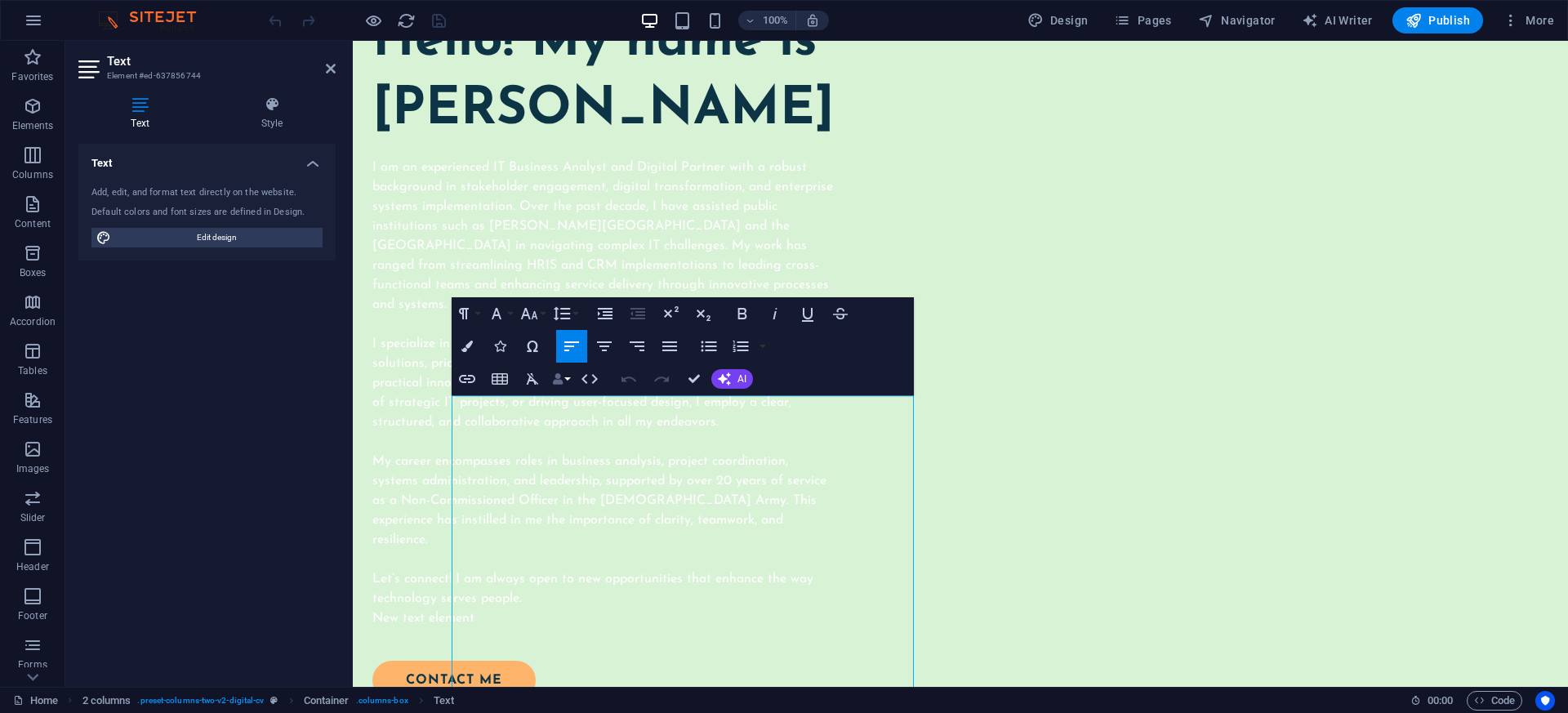
click at [565, 381] on button "Data Bindings" at bounding box center [561, 379] width 23 height 33
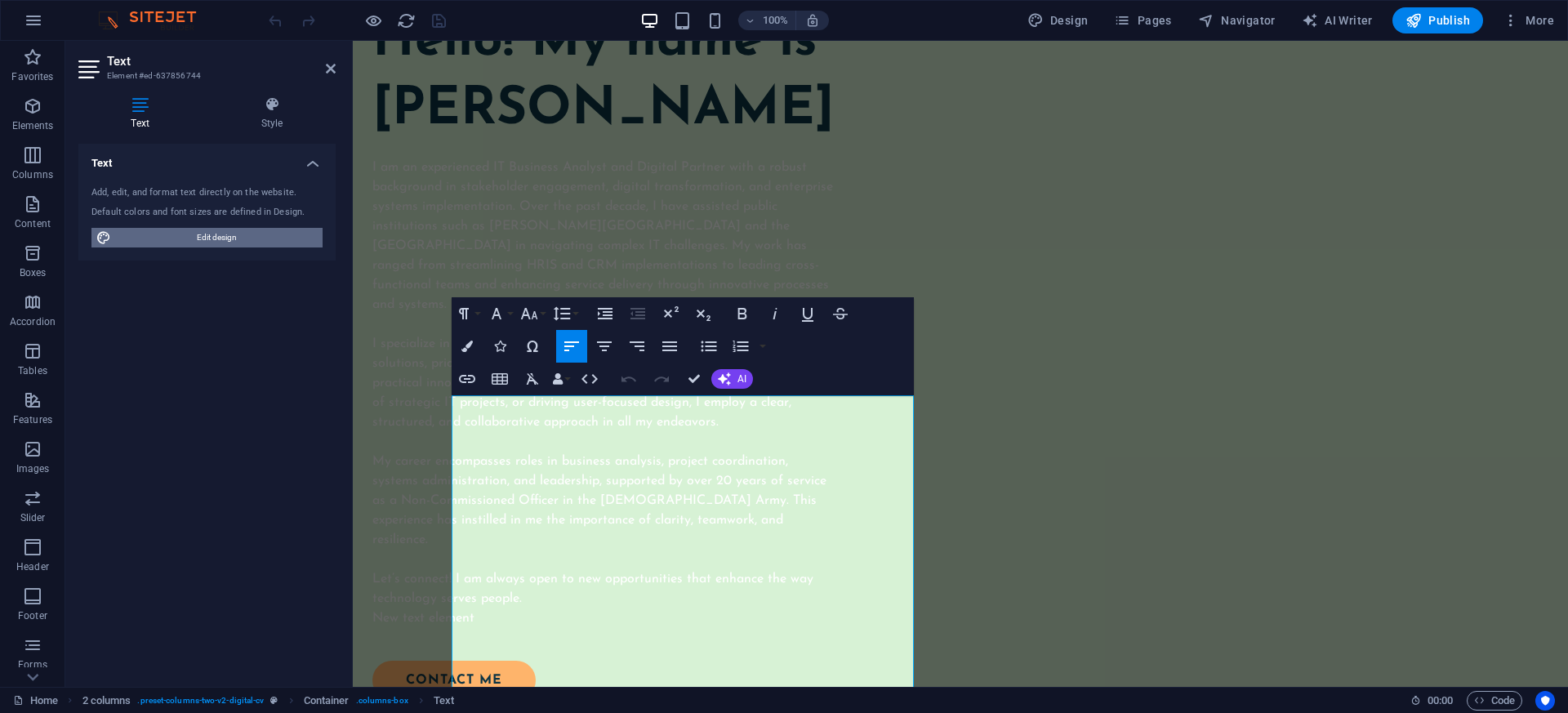
click at [200, 241] on span "Edit design" at bounding box center [218, 238] width 202 height 19
select select "px"
select select "400"
select select "px"
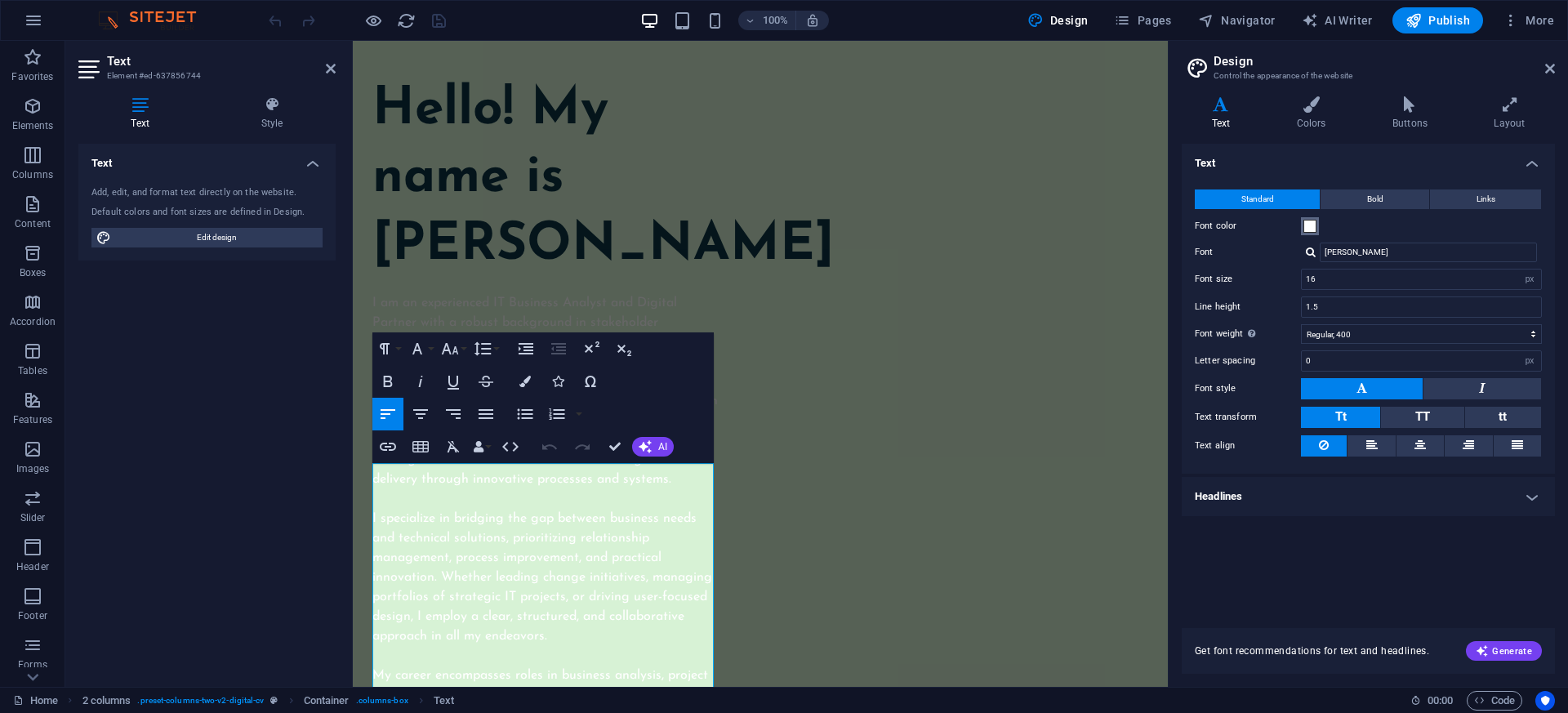
click at [1313, 224] on span at bounding box center [1310, 226] width 13 height 13
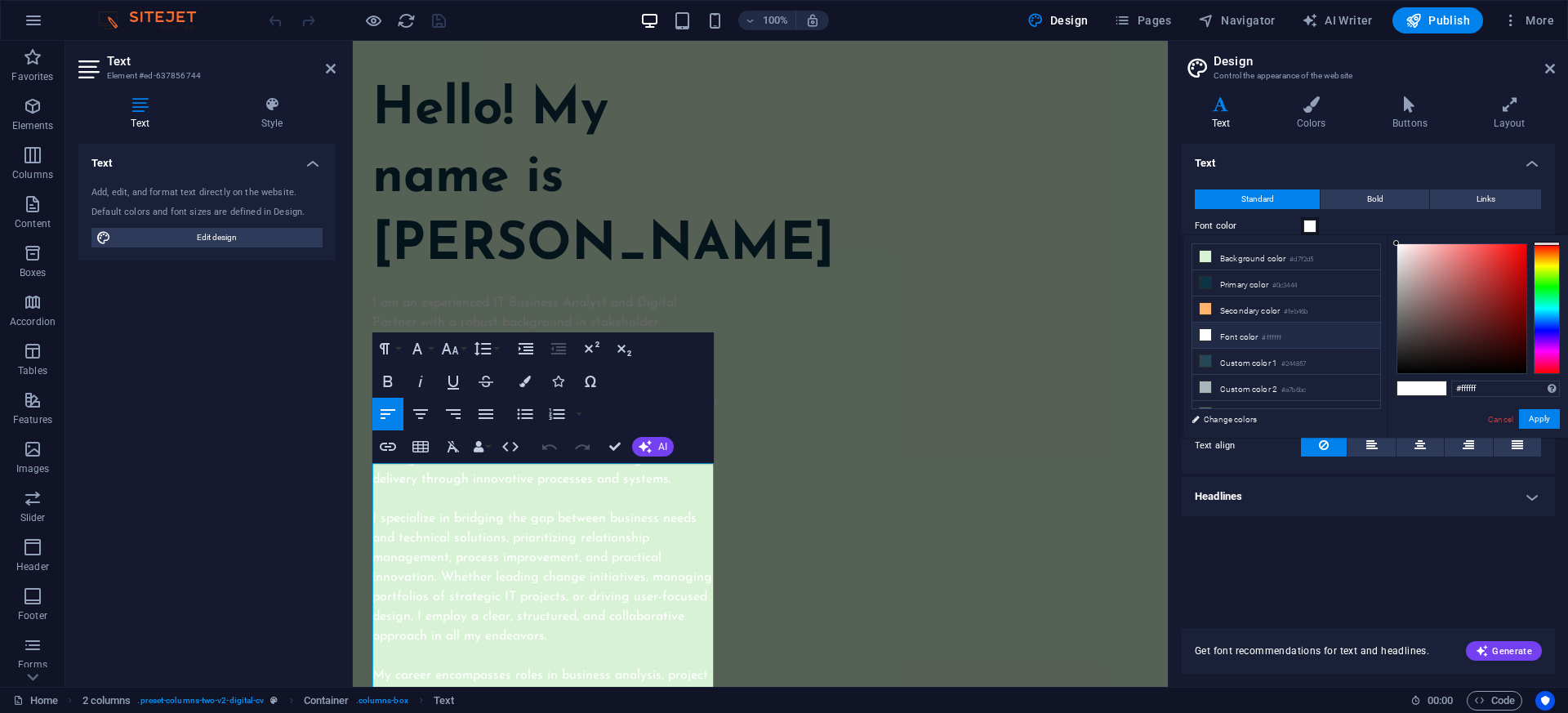
type input "#401616"
click at [1481, 340] on div at bounding box center [1462, 309] width 129 height 129
click at [1532, 423] on button "Apply" at bounding box center [1539, 419] width 40 height 19
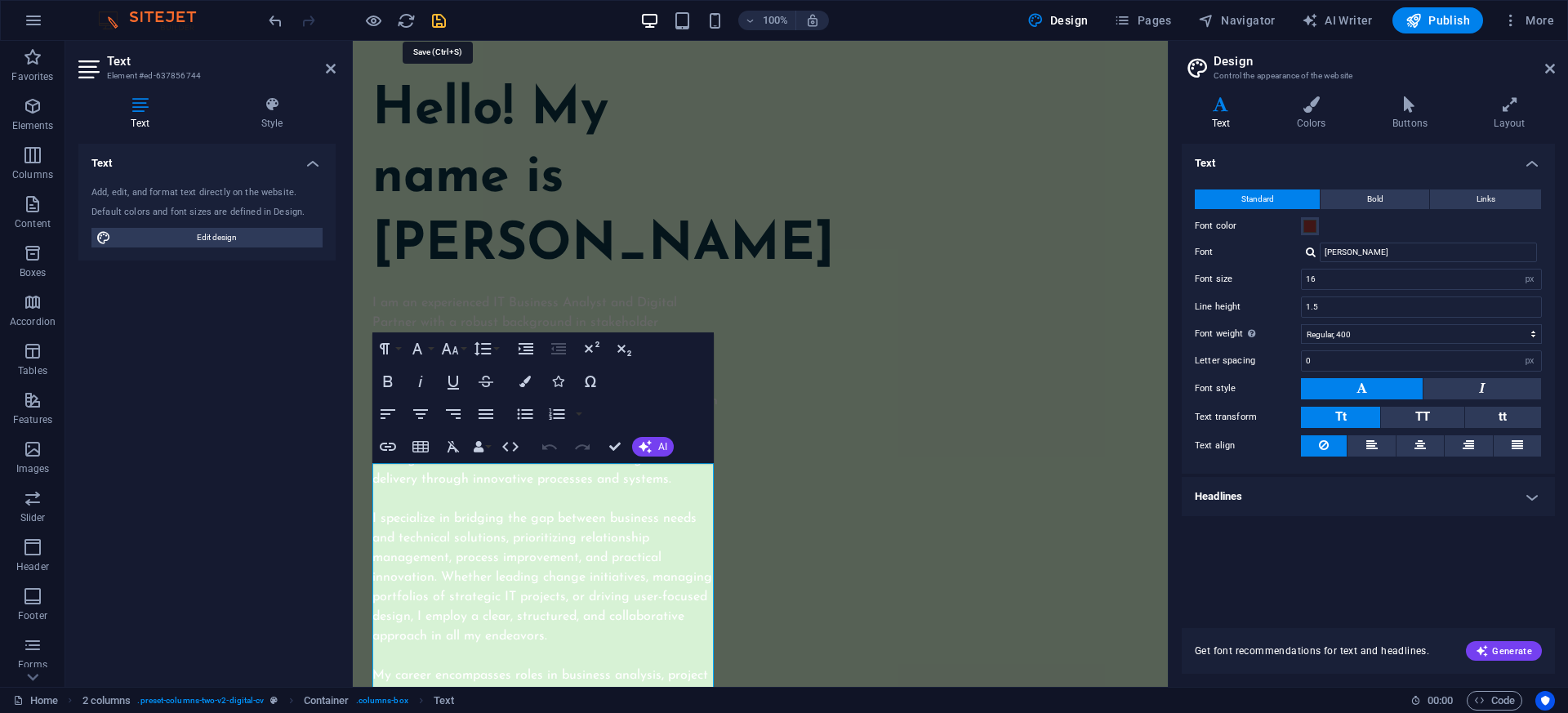
click at [443, 24] on icon "save" at bounding box center [439, 21] width 19 height 19
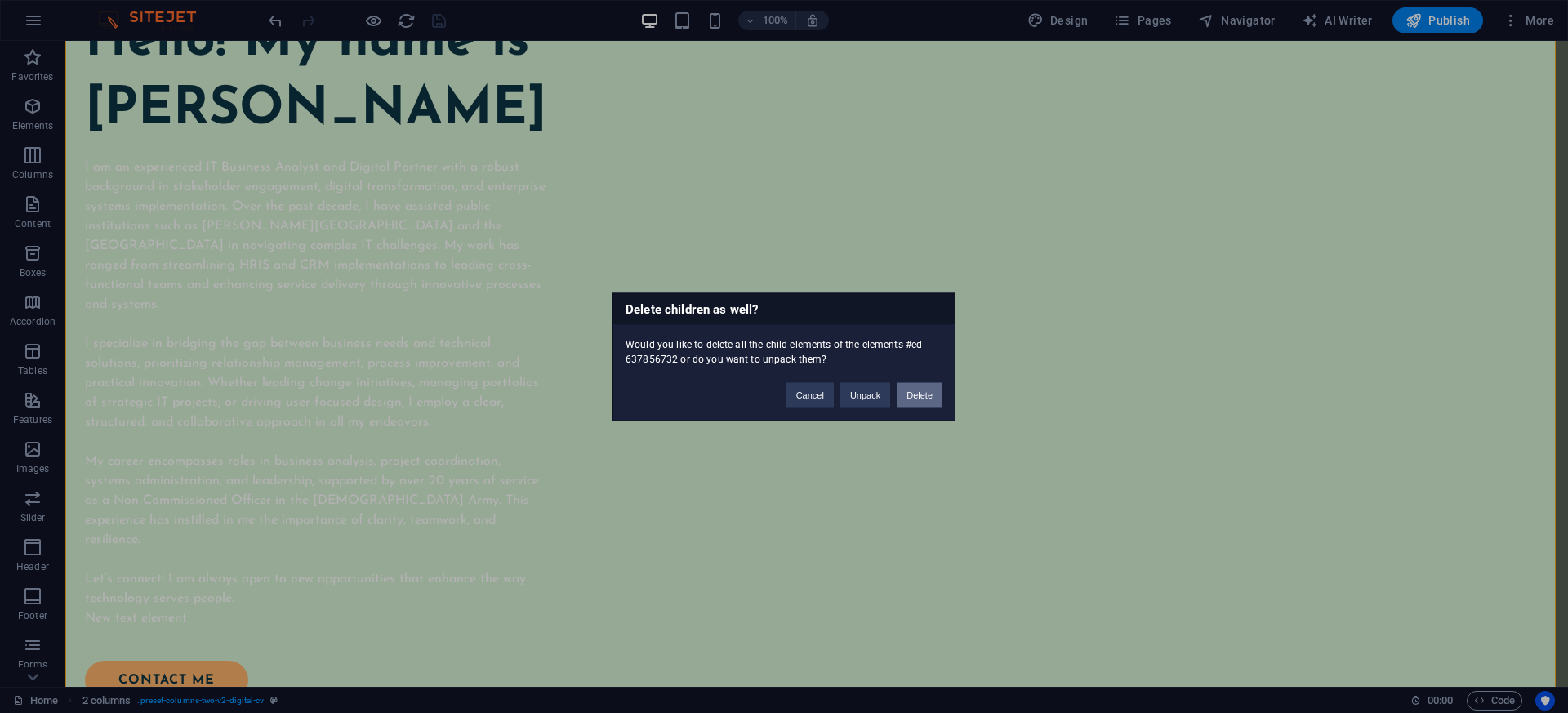
click at [921, 393] on button "Delete" at bounding box center [920, 394] width 46 height 24
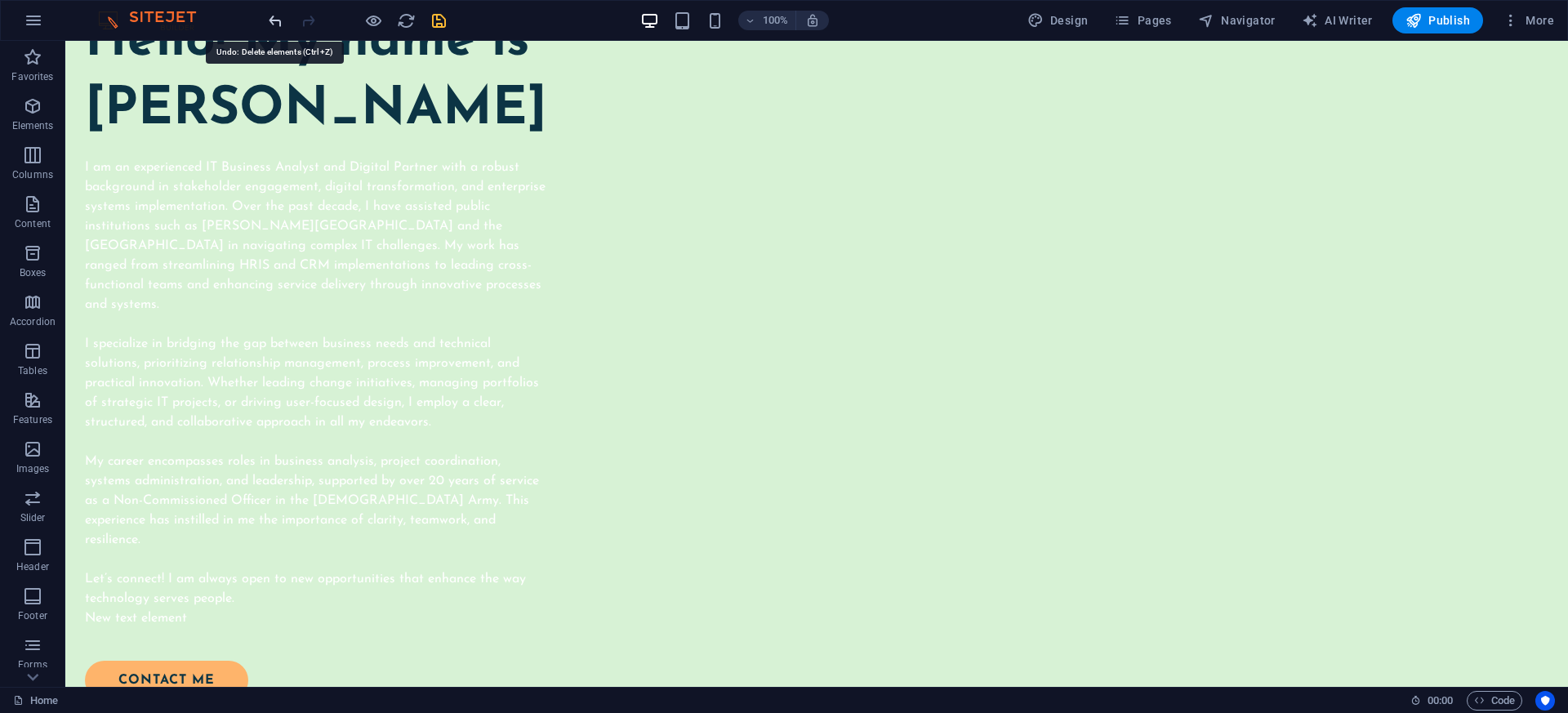
click at [278, 24] on icon "undo" at bounding box center [276, 21] width 19 height 19
click at [443, 21] on icon "save" at bounding box center [439, 21] width 19 height 19
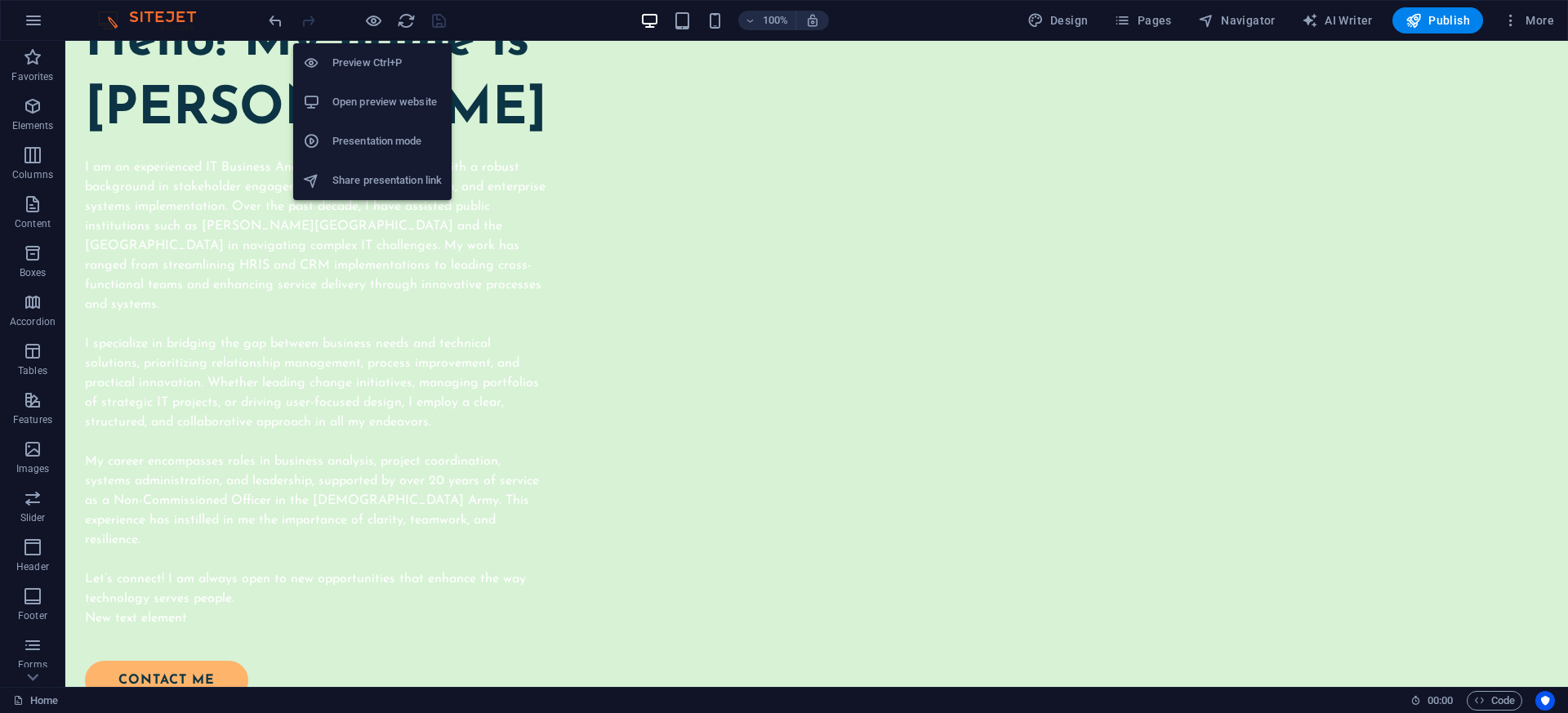
click at [360, 60] on h6 "Preview Ctrl+P" at bounding box center [387, 63] width 110 height 19
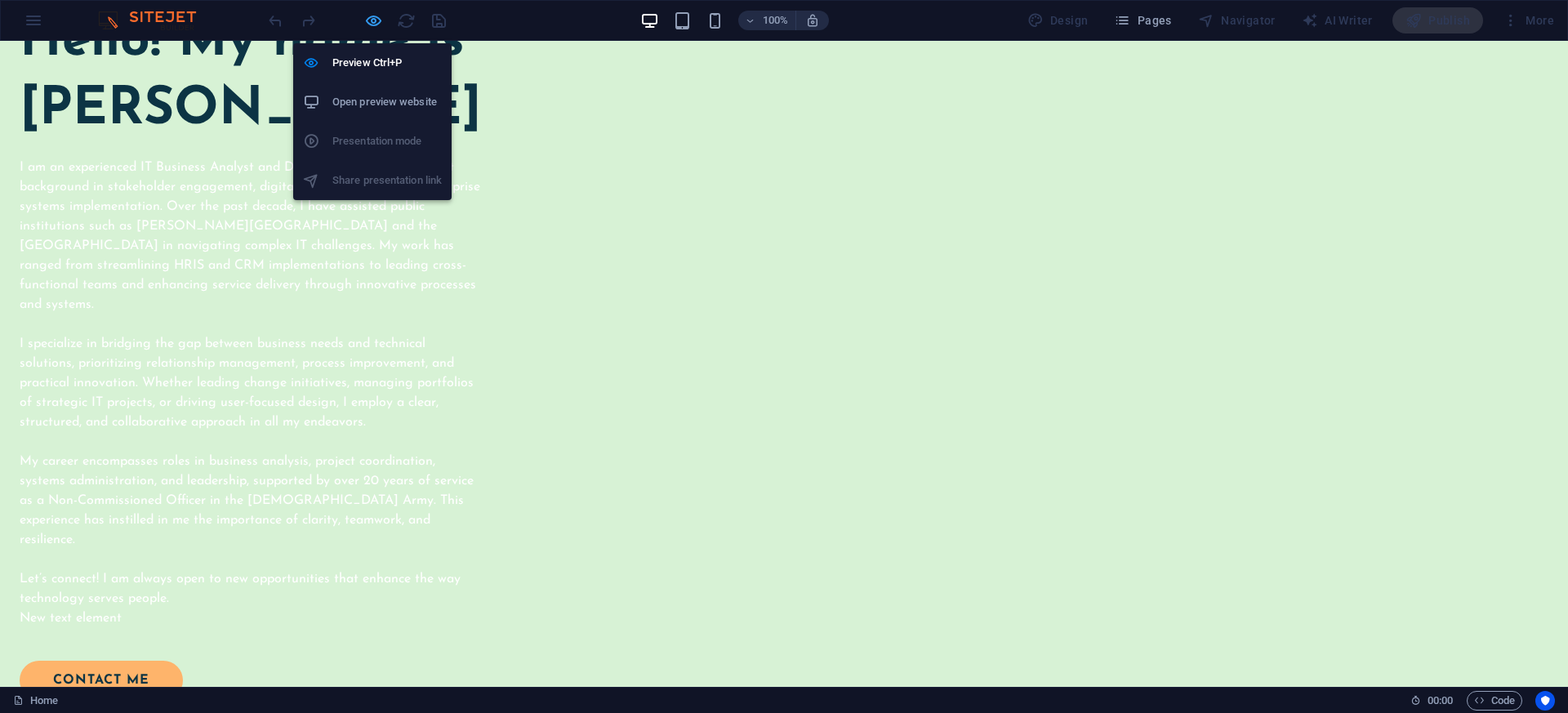
click at [368, 19] on icon "button" at bounding box center [373, 21] width 19 height 19
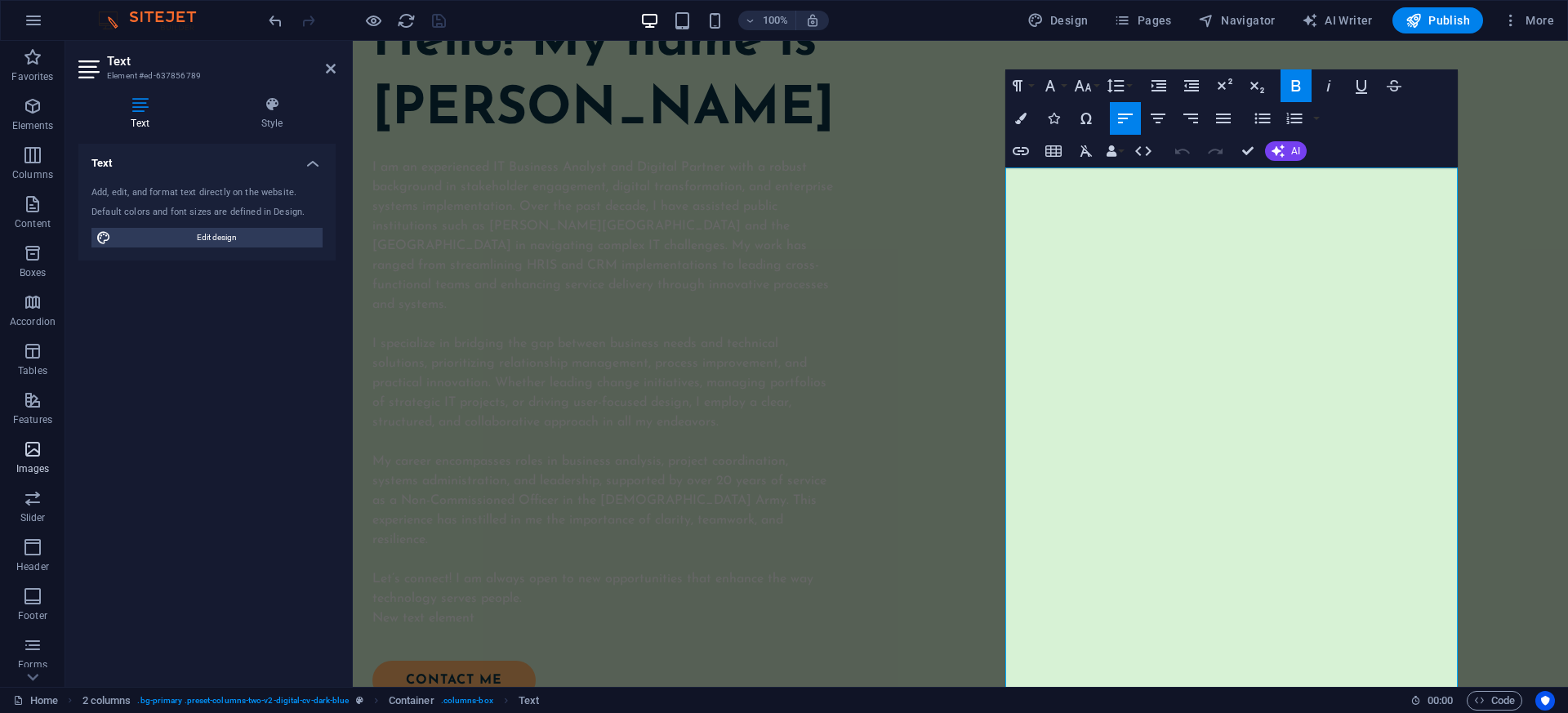
click at [0, 447] on span "Images" at bounding box center [33, 459] width 65 height 39
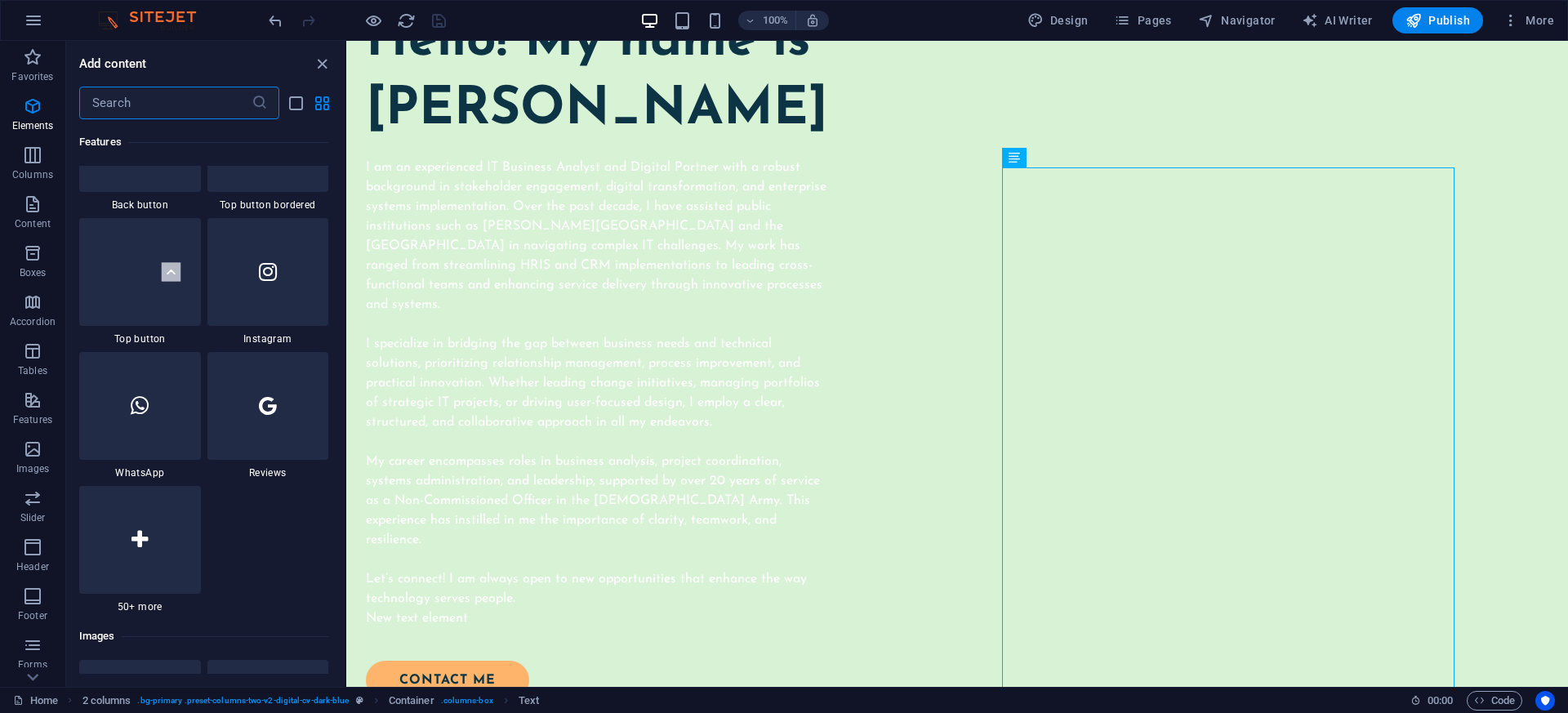
scroll to position [8280, 0]
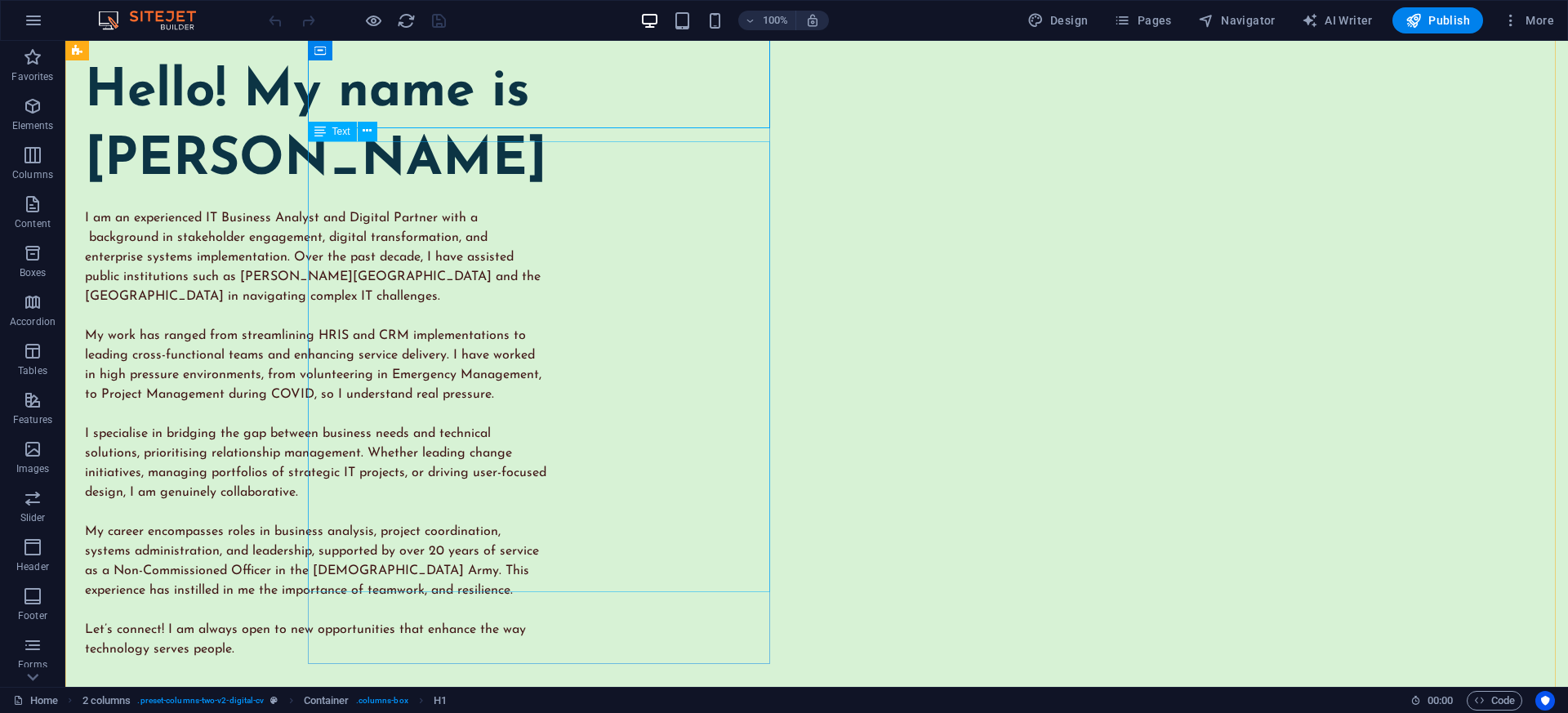
scroll to position [254, 0]
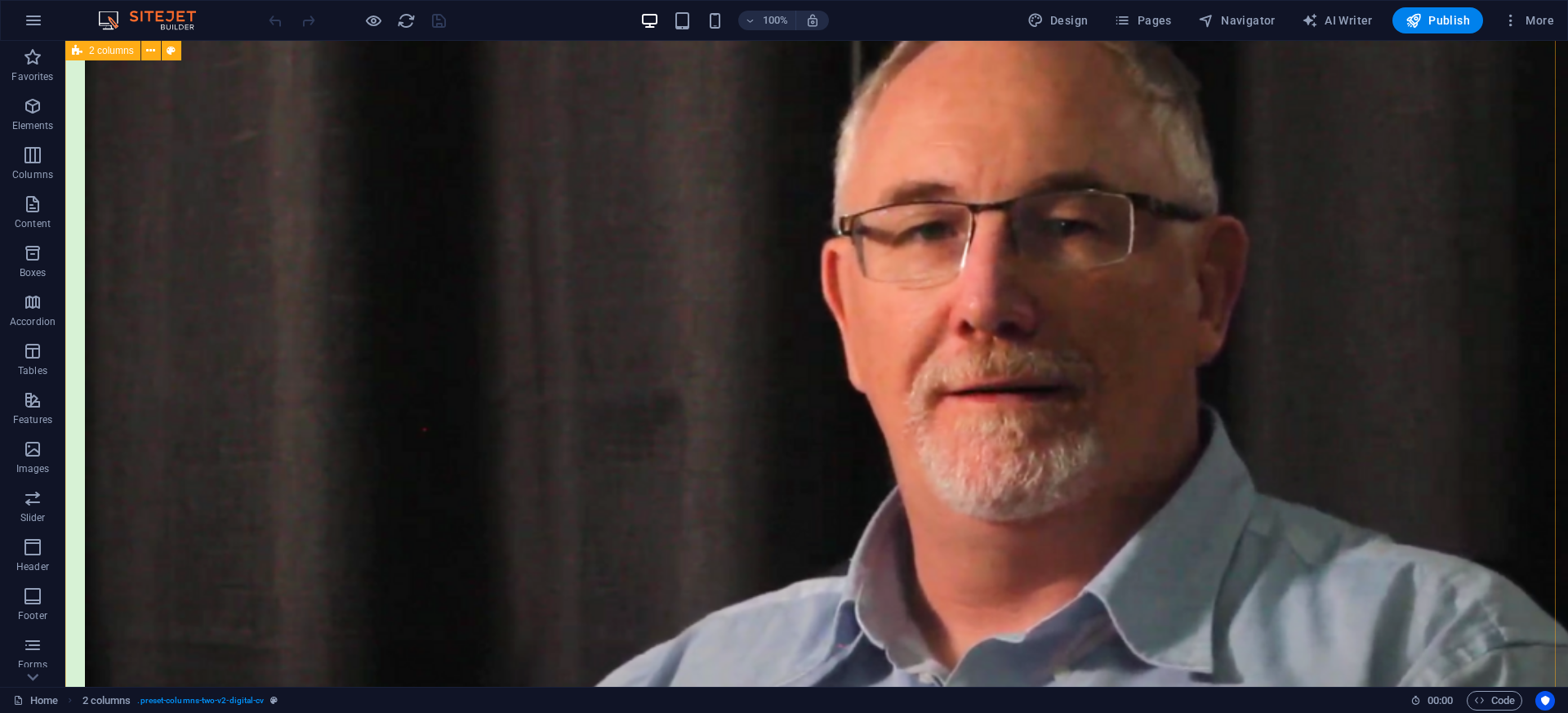
scroll to position [1074, 0]
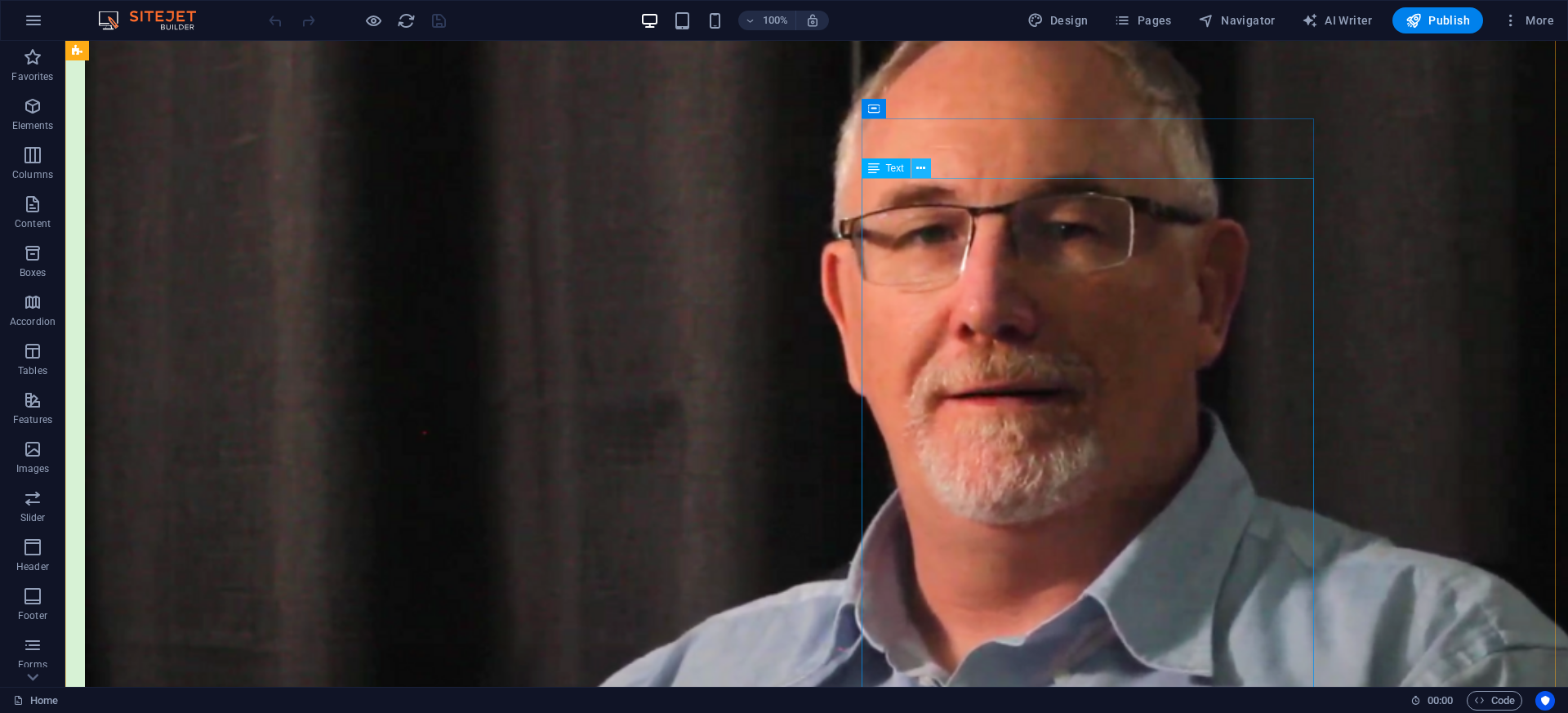
click at [916, 171] on icon at bounding box center [920, 168] width 9 height 17
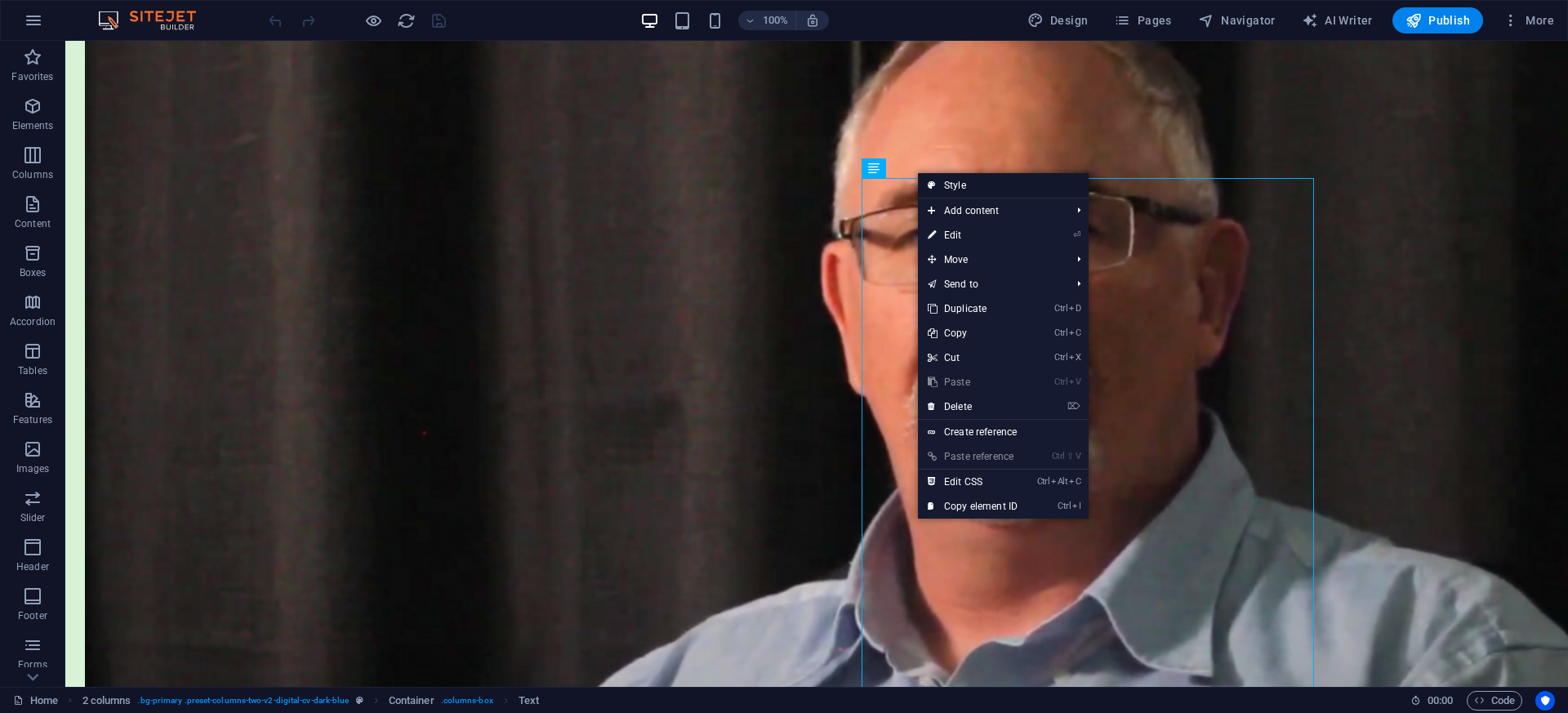
click at [947, 188] on link "Style" at bounding box center [1003, 185] width 170 height 24
select select "px"
select select "preset-columns-two-v2-digital-cv-dark-blue"
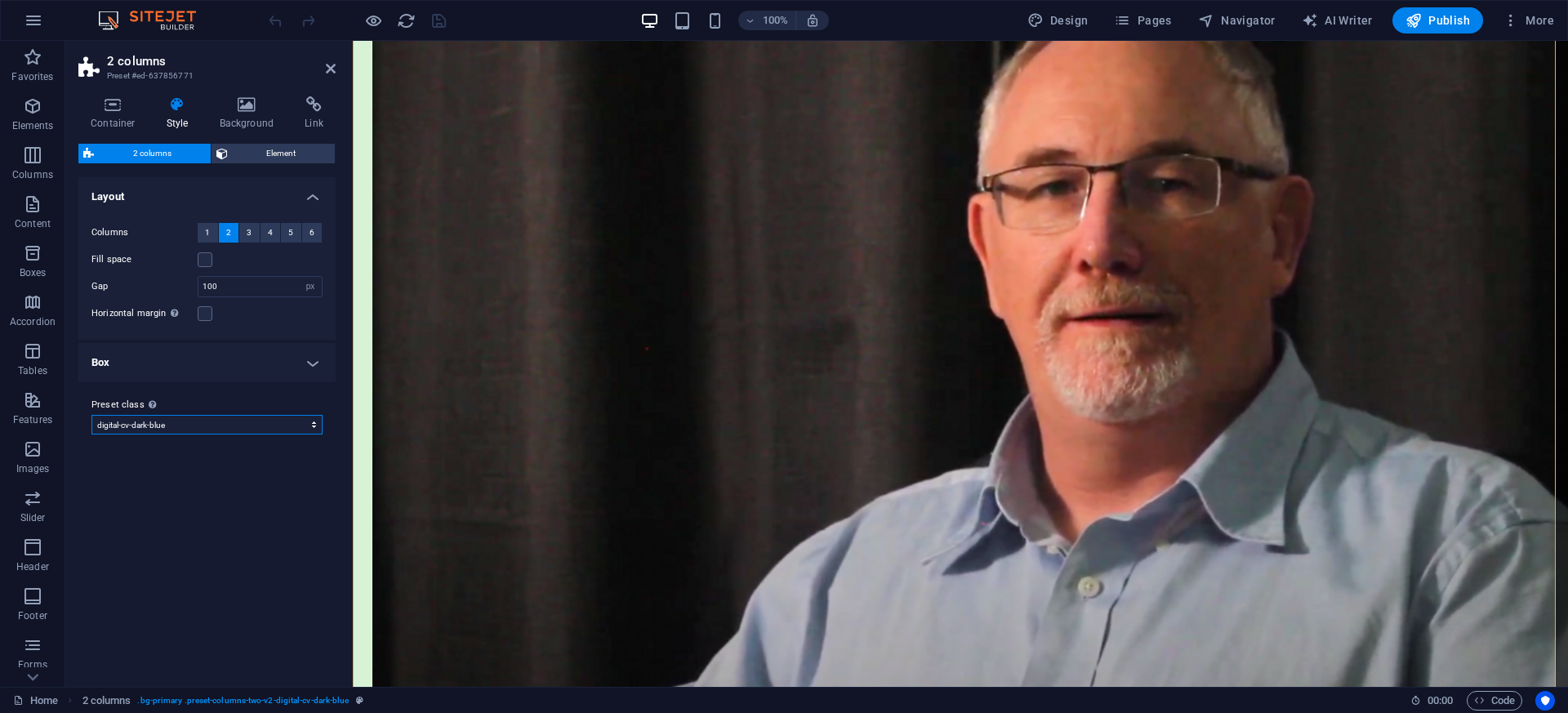
drag, startPoint x: 316, startPoint y: 427, endPoint x: 260, endPoint y: 351, distance: 94.4
click at [260, 351] on div "Layout Columns 1 2 3 4 5 6 Fill space Gap 100 px rem % vw vh Horizontal margin …" at bounding box center [206, 312] width 257 height 270
click at [1337, 19] on span "AI Writer" at bounding box center [1338, 20] width 71 height 16
select select "English"
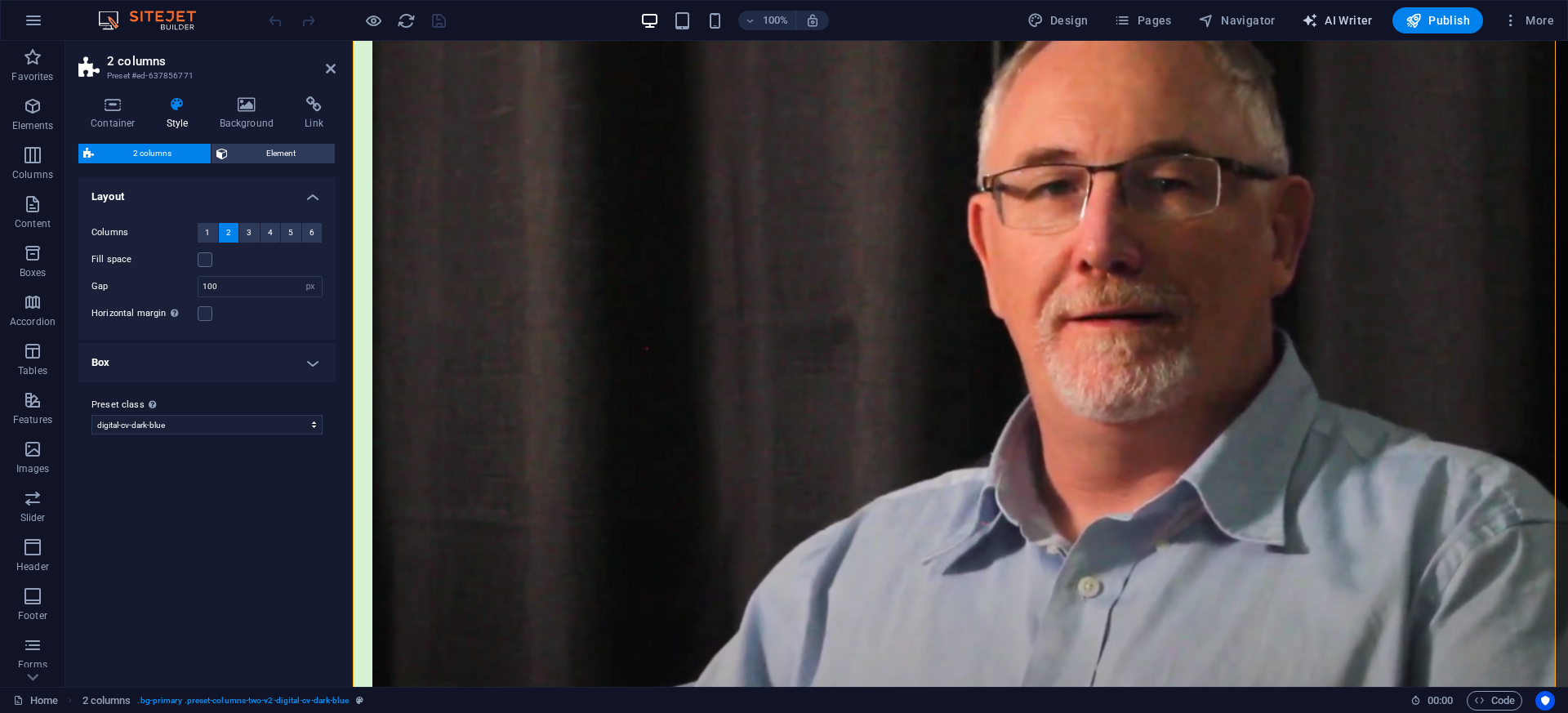
select select "English"
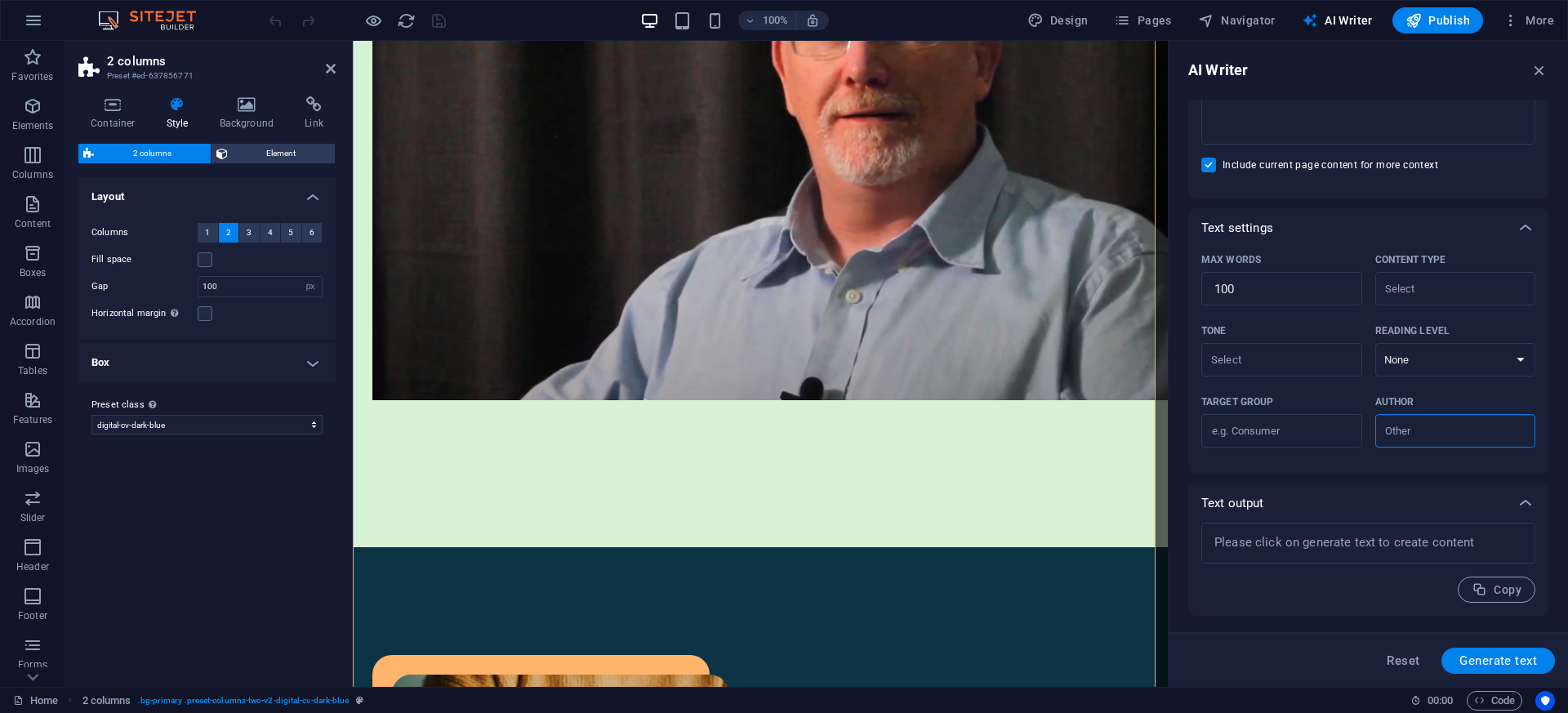
scroll to position [259, 0]
click at [1529, 74] on div "AI Writer" at bounding box center [1369, 70] width 360 height 19
click at [1540, 68] on icon "button" at bounding box center [1539, 70] width 18 height 18
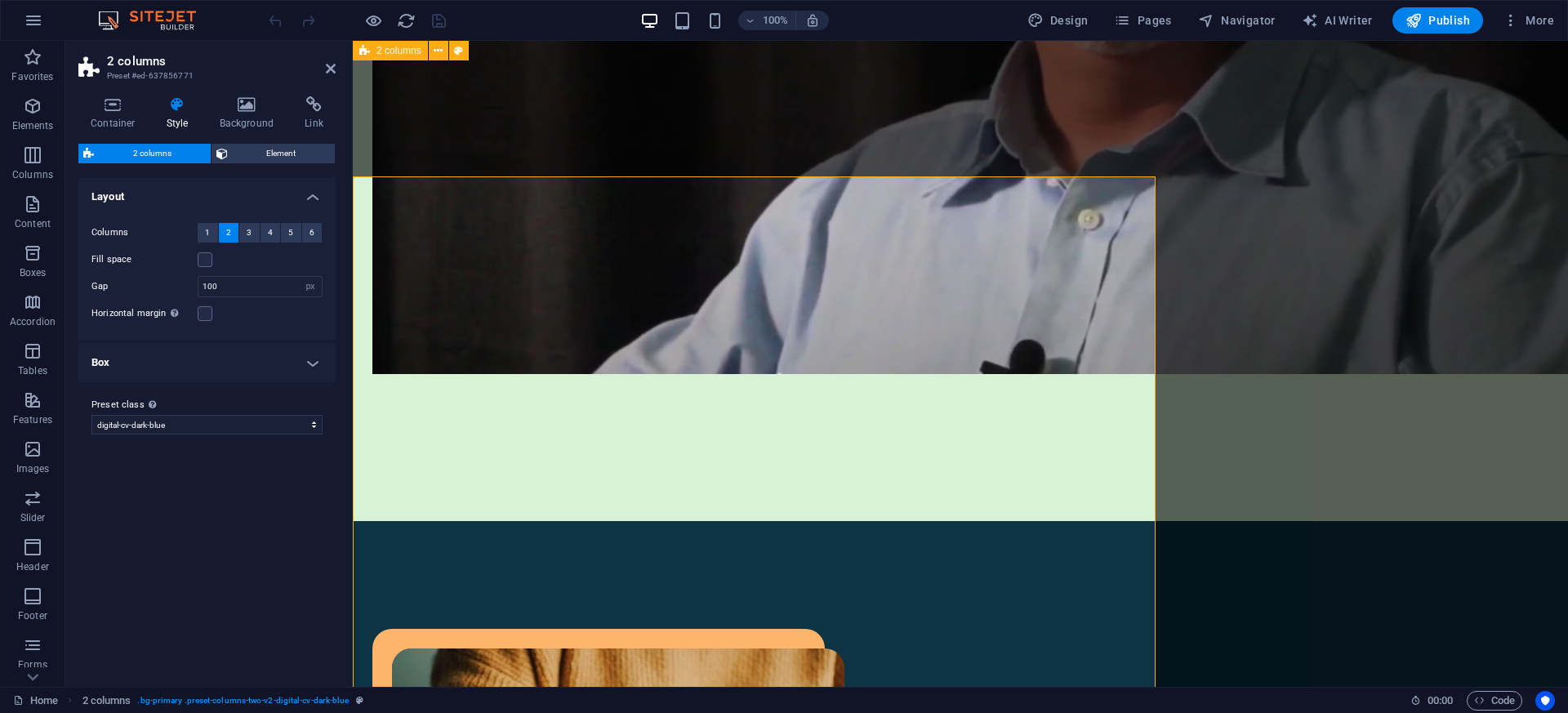
scroll to position [1074, 0]
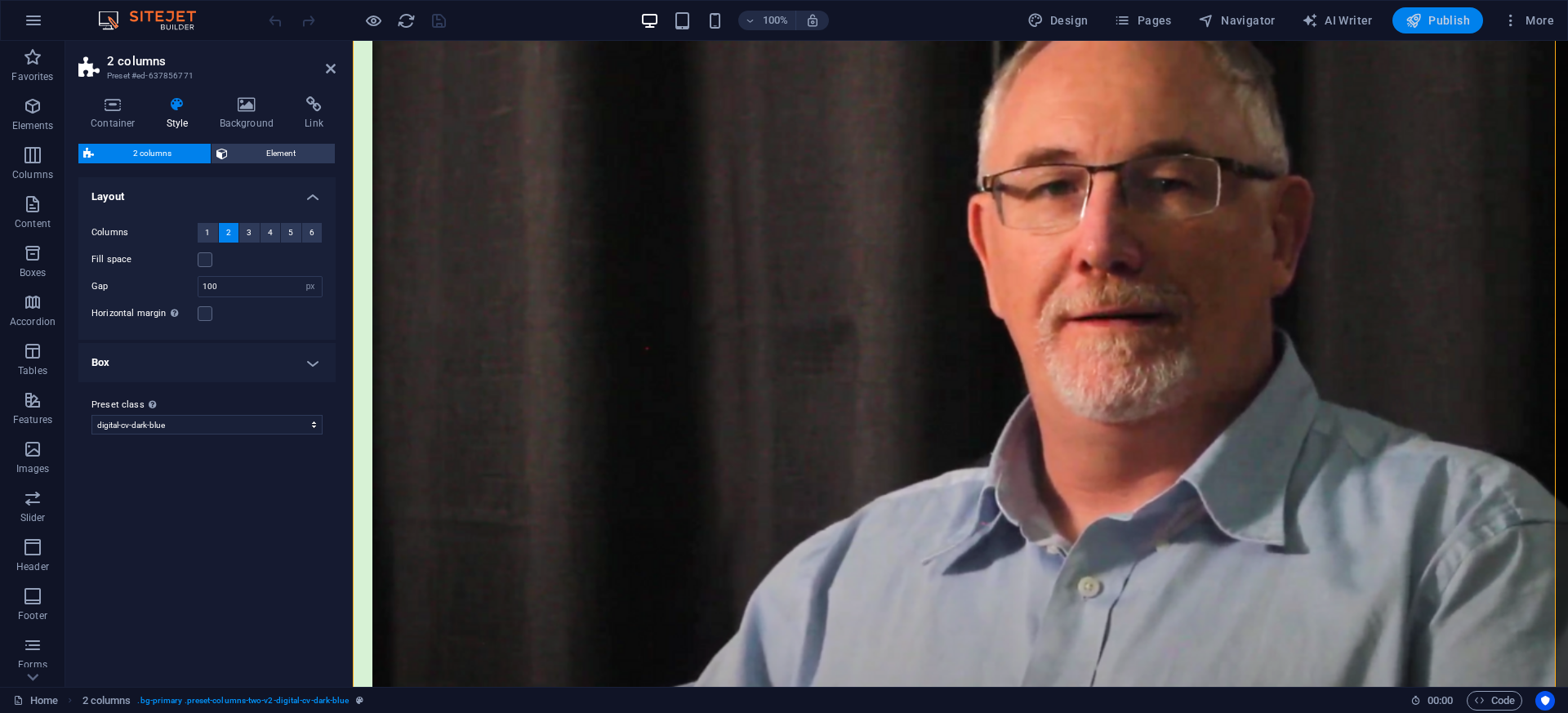
click at [1436, 19] on span "Publish" at bounding box center [1437, 20] width 64 height 16
